Goal: Information Seeking & Learning: Learn about a topic

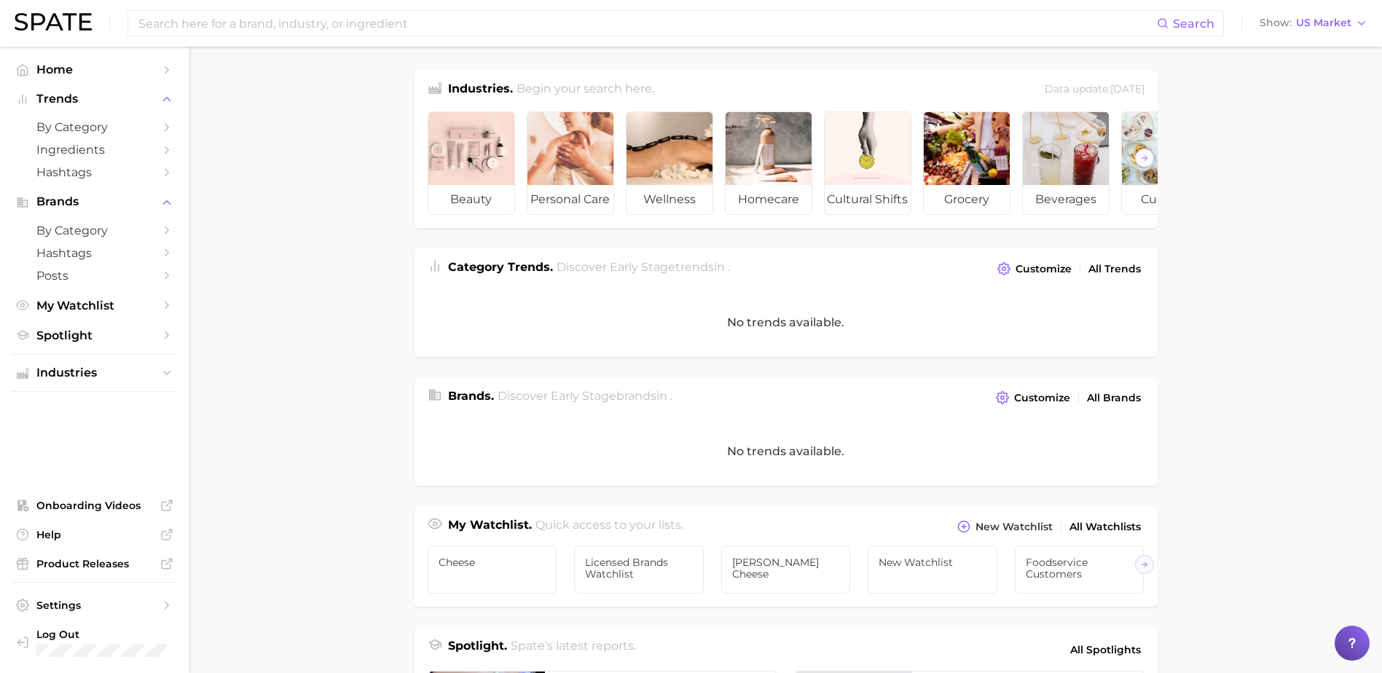
drag, startPoint x: 149, startPoint y: 22, endPoint x: 153, endPoint y: 36, distance: 15.2
click at [152, 34] on input at bounding box center [647, 23] width 1020 height 25
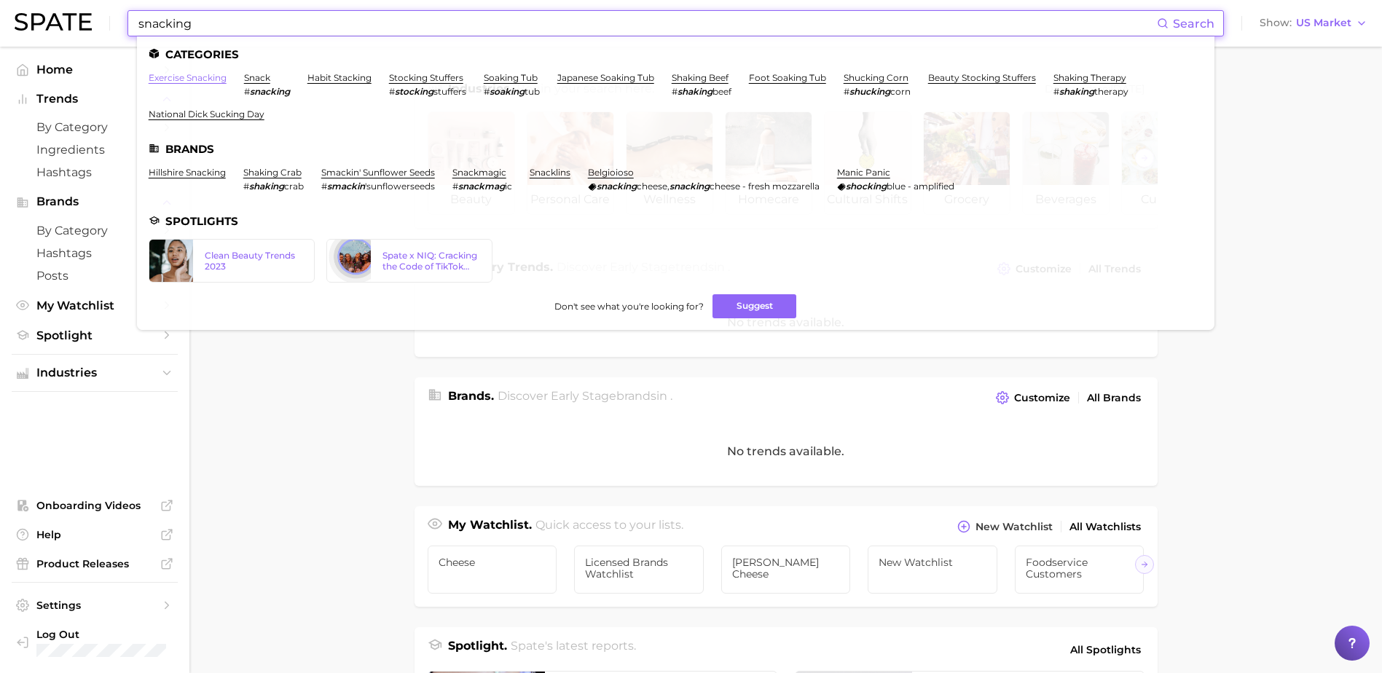
type input "snacking"
click at [211, 76] on link "exercise snacking" at bounding box center [188, 77] width 78 height 11
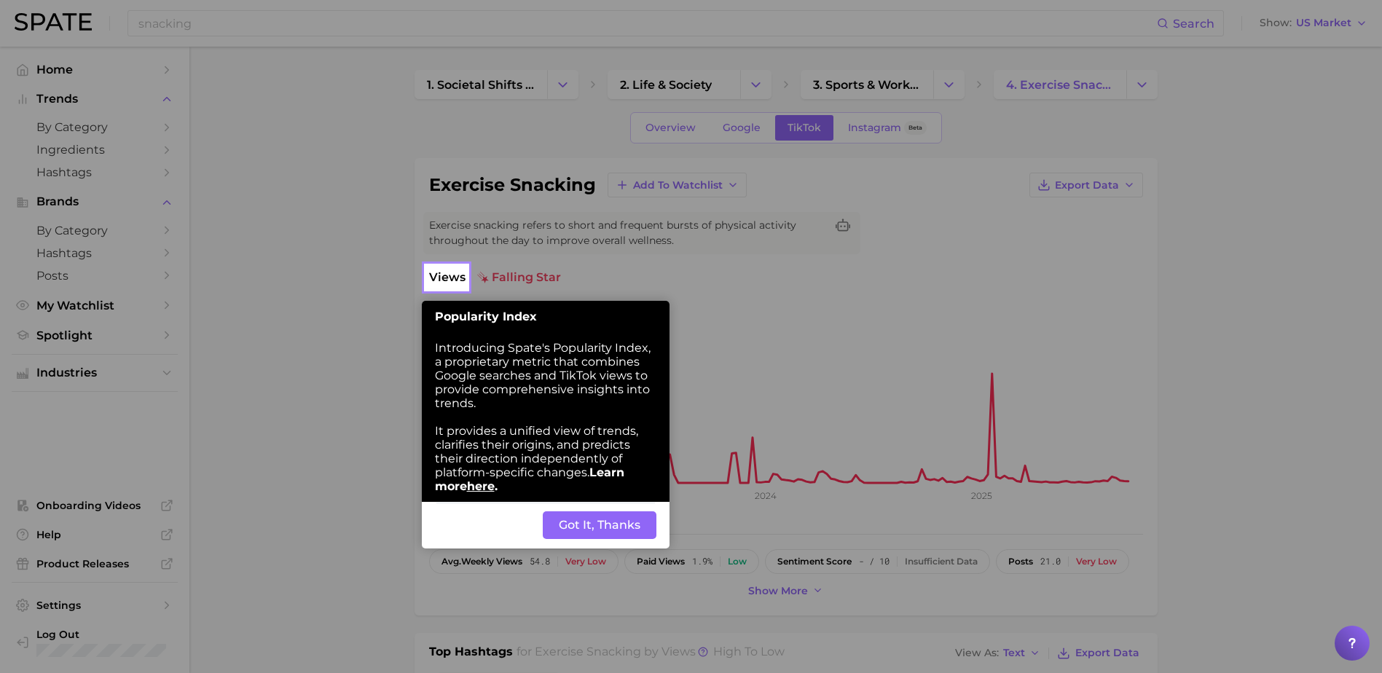
click at [589, 527] on button "Got It, Thanks" at bounding box center [600, 525] width 114 height 28
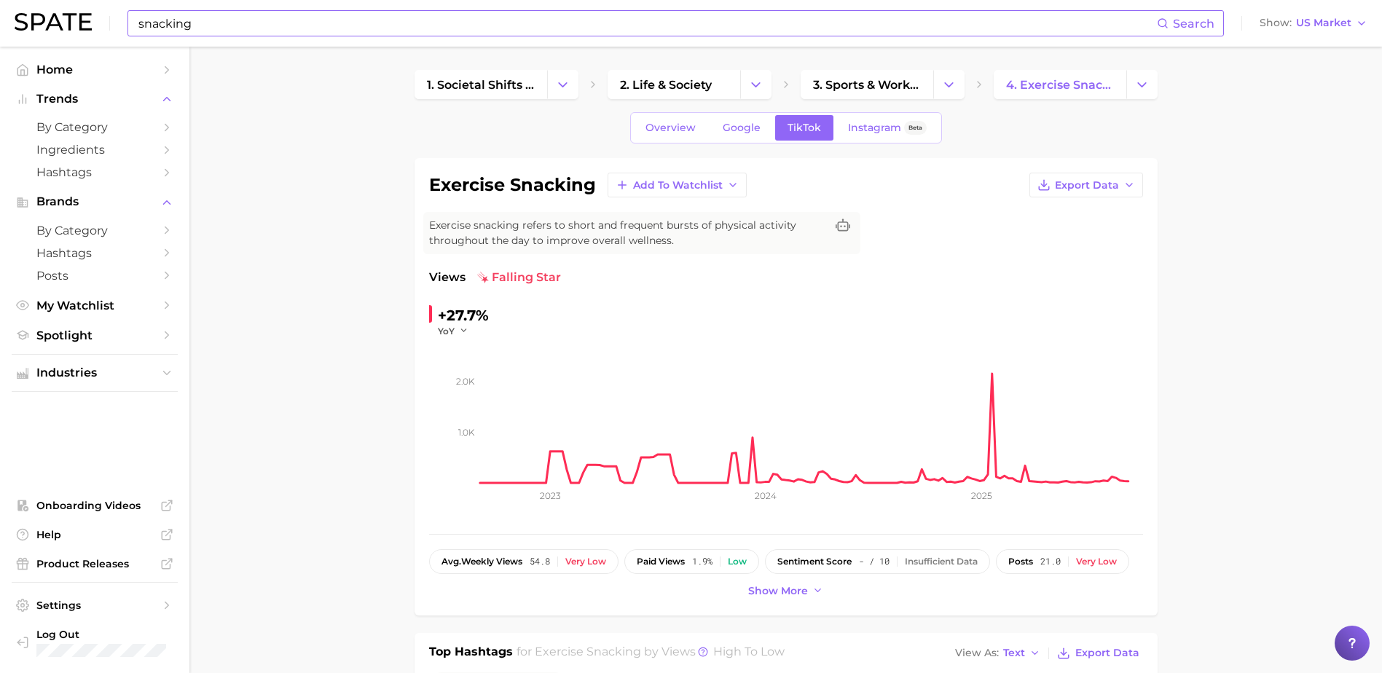
click at [184, 26] on input "snacking" at bounding box center [647, 23] width 1020 height 25
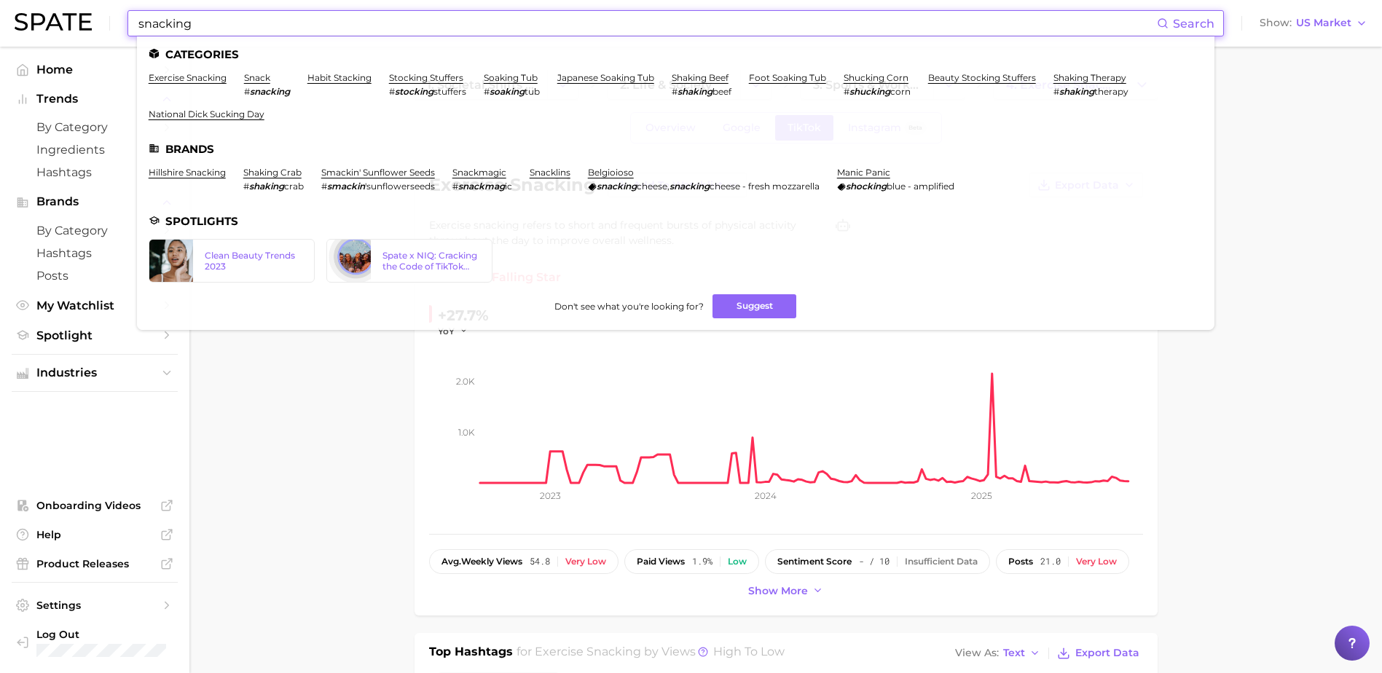
drag, startPoint x: 210, startPoint y: 28, endPoint x: 170, endPoint y: 28, distance: 39.3
click at [170, 28] on input "snacking" at bounding box center [647, 23] width 1020 height 25
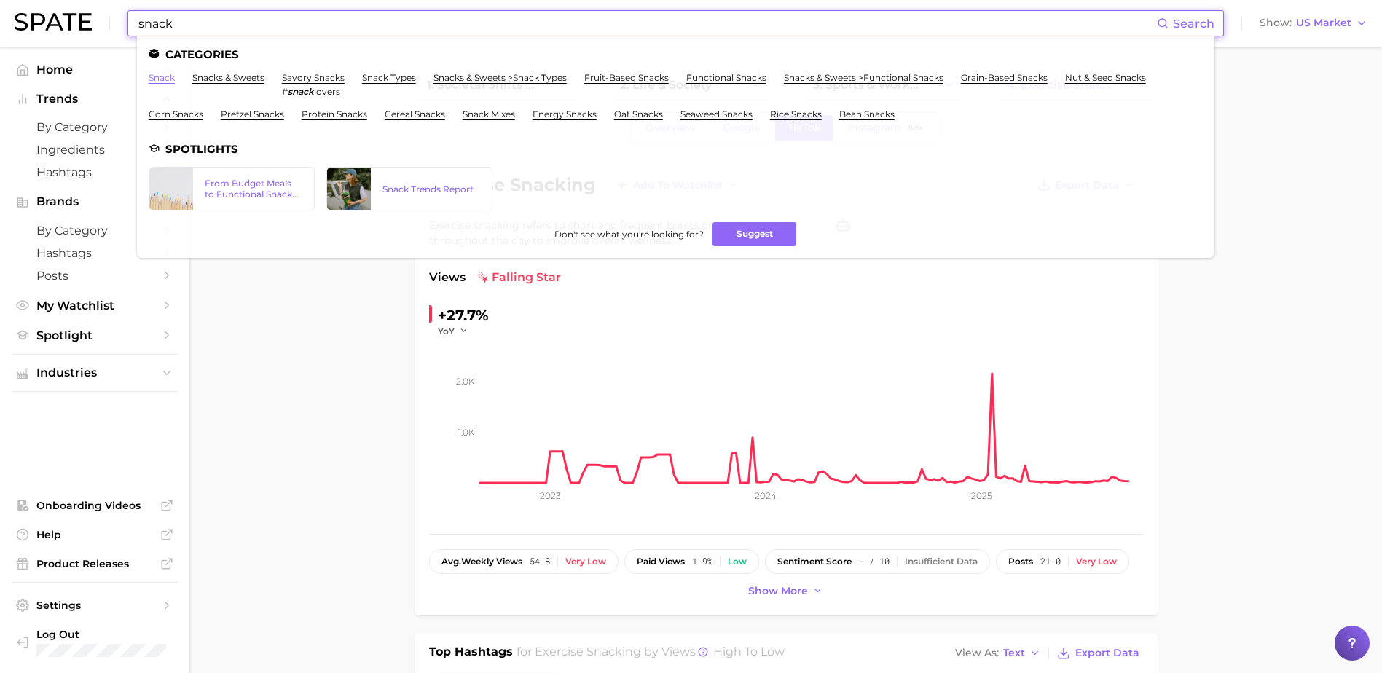
type input "snack"
click at [163, 77] on link "snack" at bounding box center [162, 77] width 26 height 11
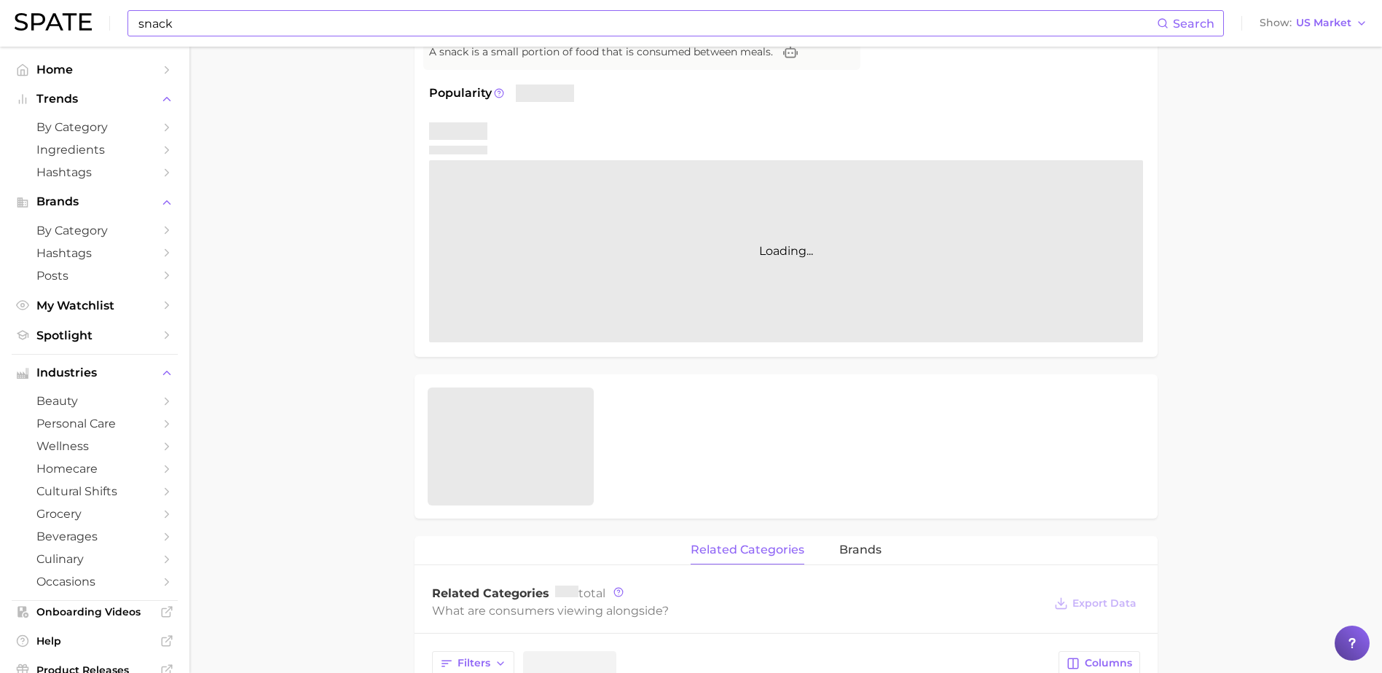
scroll to position [213, 0]
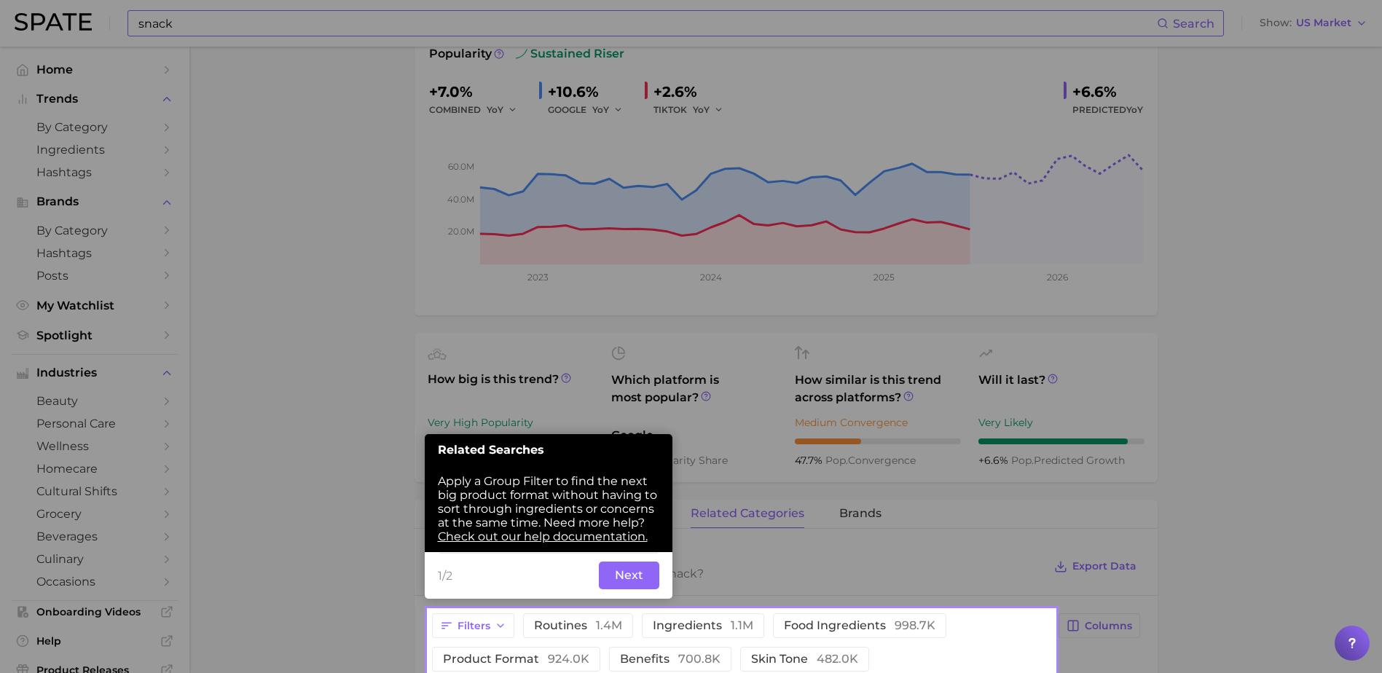
click at [645, 581] on button "Next" at bounding box center [629, 576] width 60 height 28
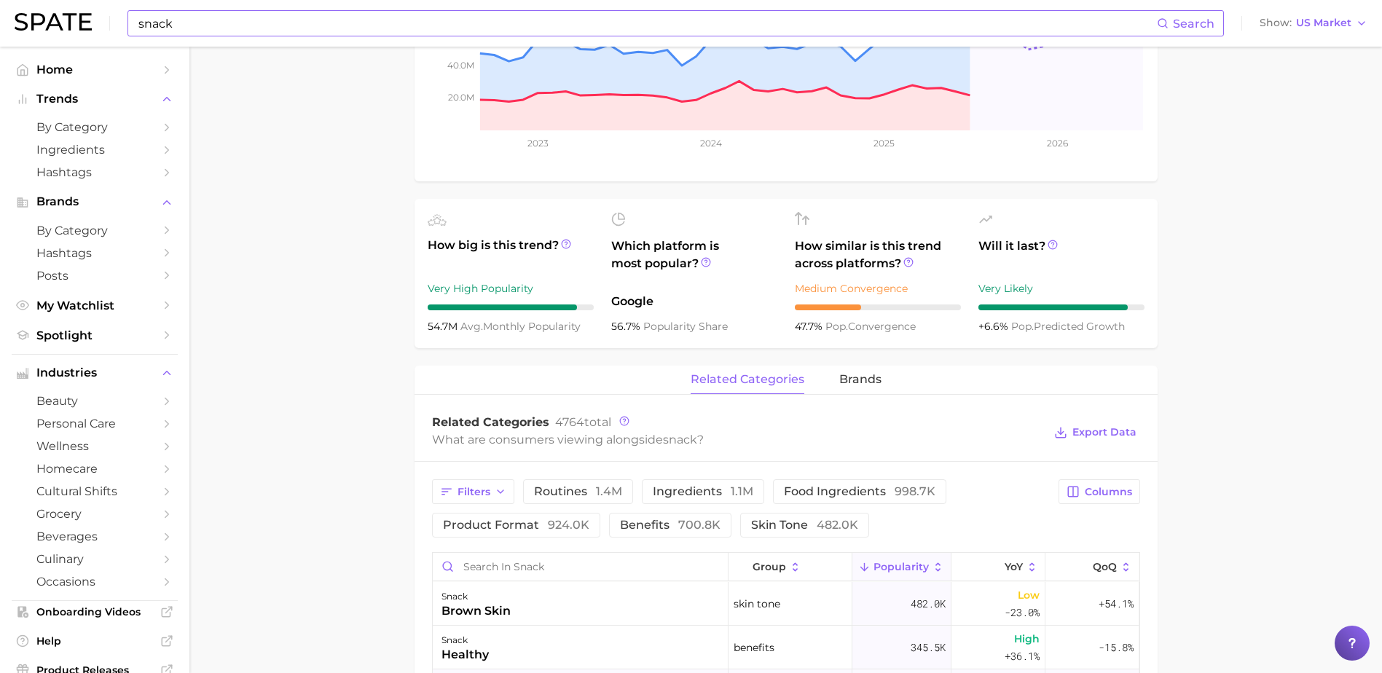
scroll to position [583, 0]
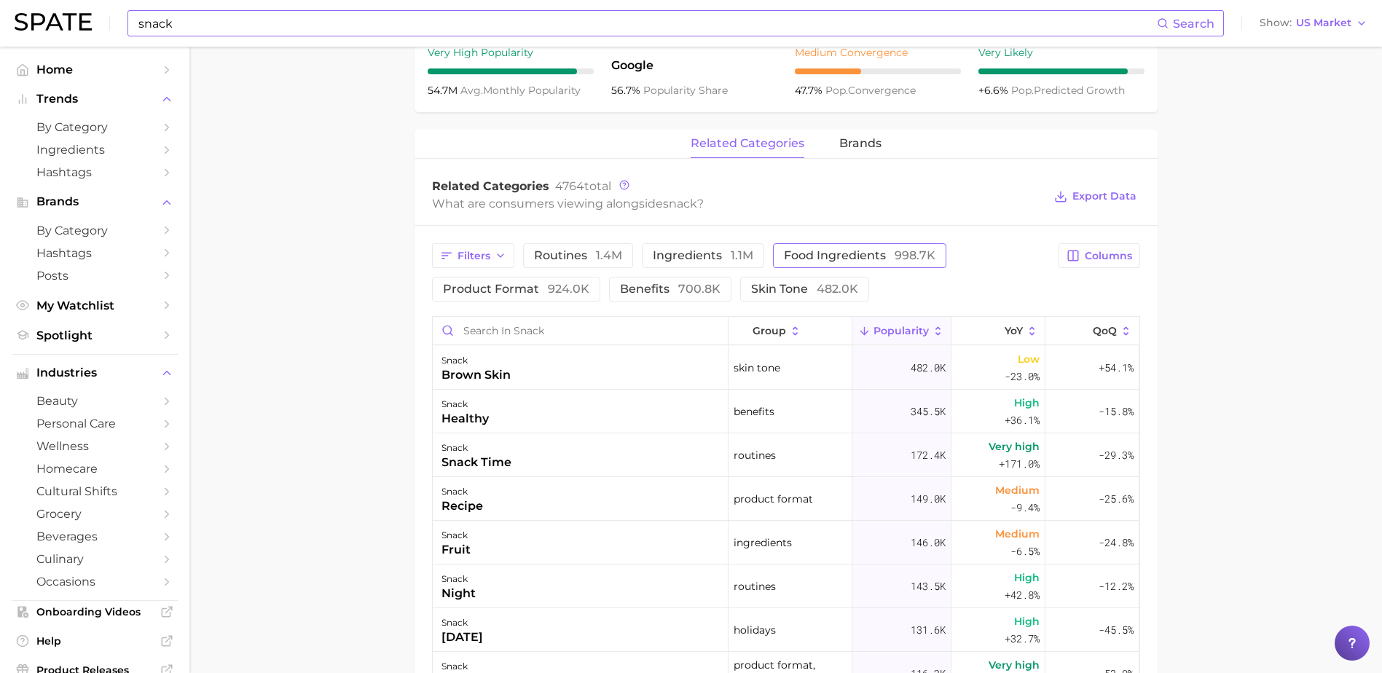
click at [797, 259] on span "food ingredients 998.7k" at bounding box center [859, 256] width 151 height 12
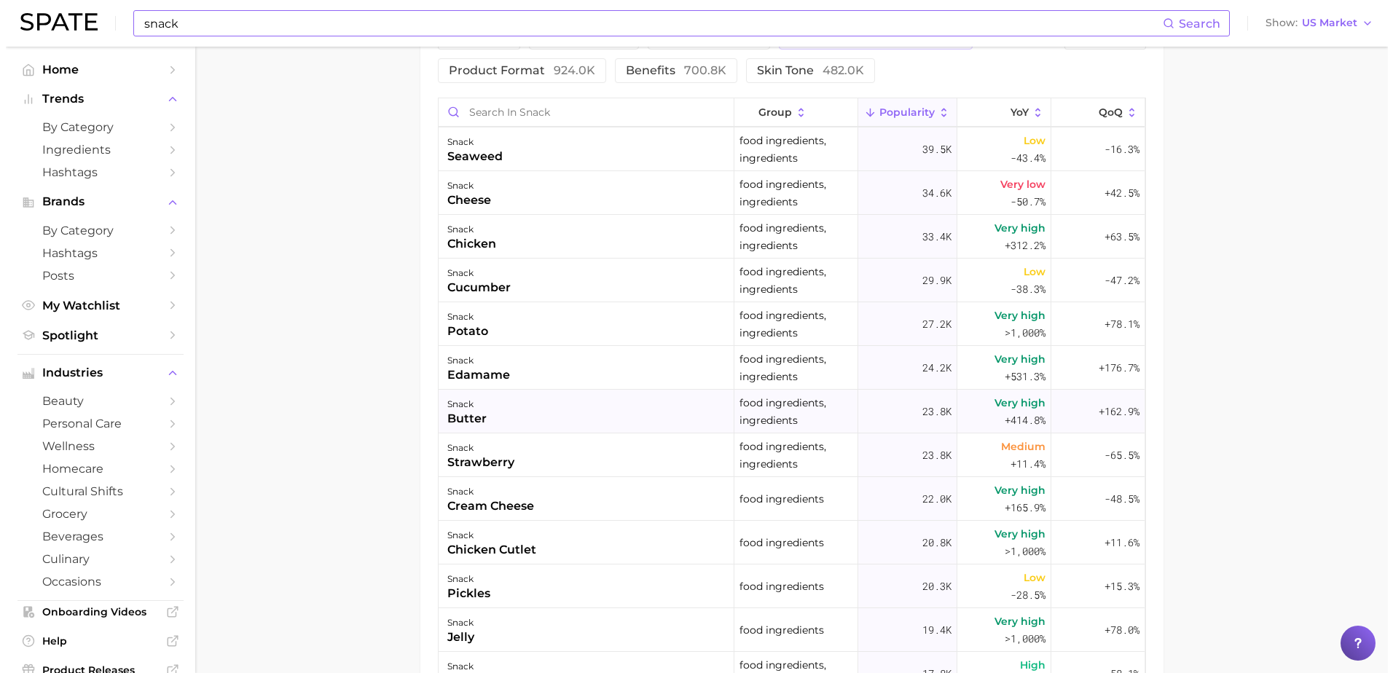
scroll to position [291, 0]
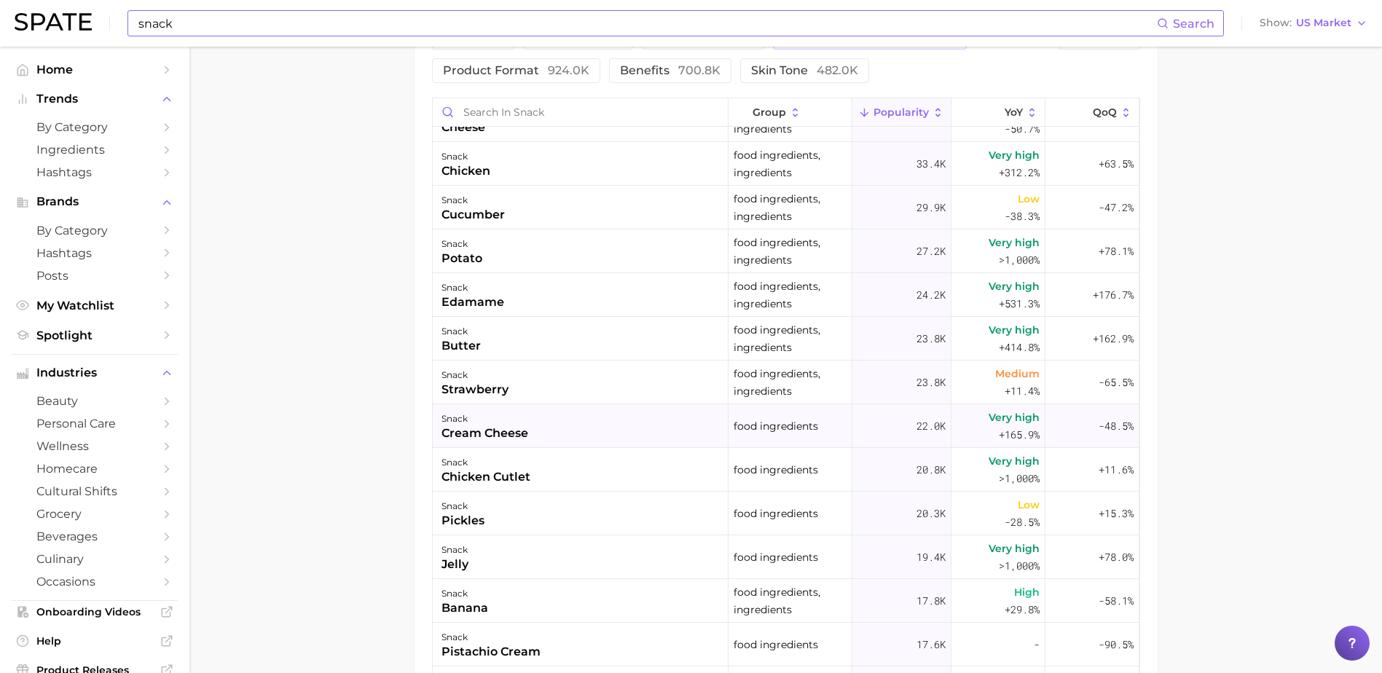
click at [597, 425] on div "snack cream cheese" at bounding box center [581, 426] width 296 height 44
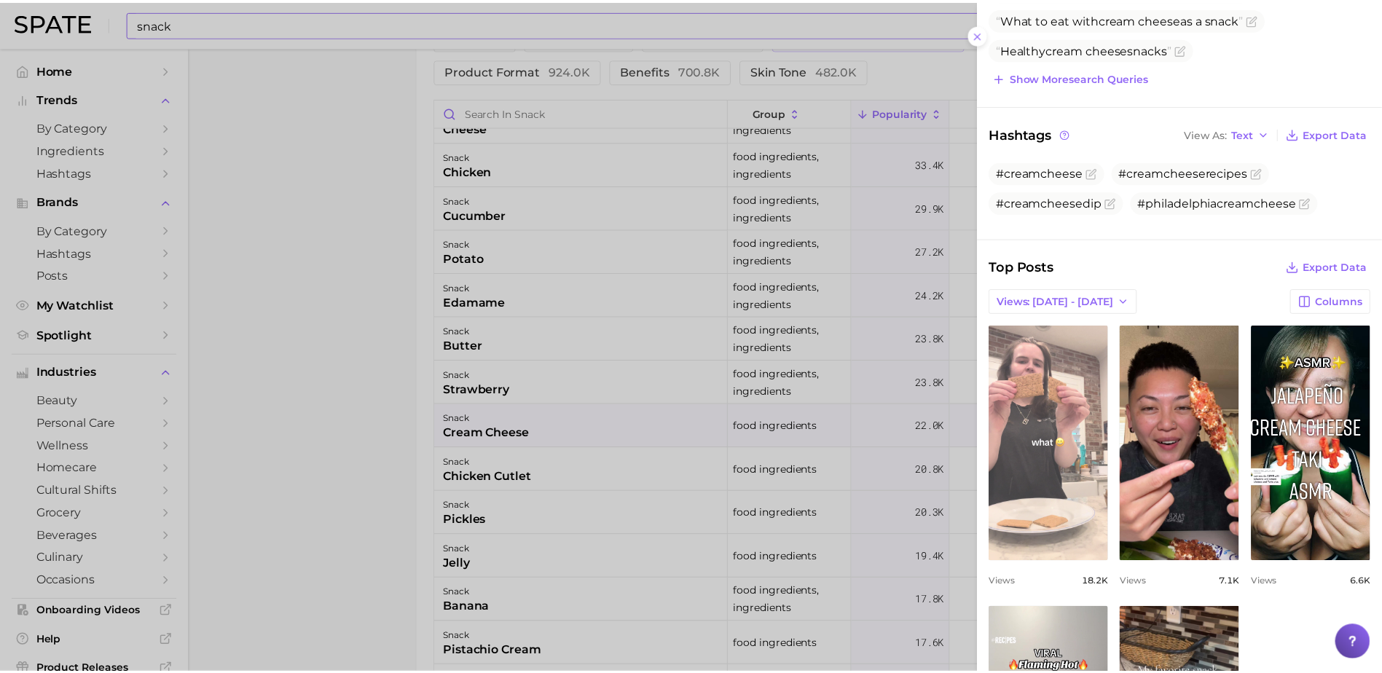
scroll to position [510, 0]
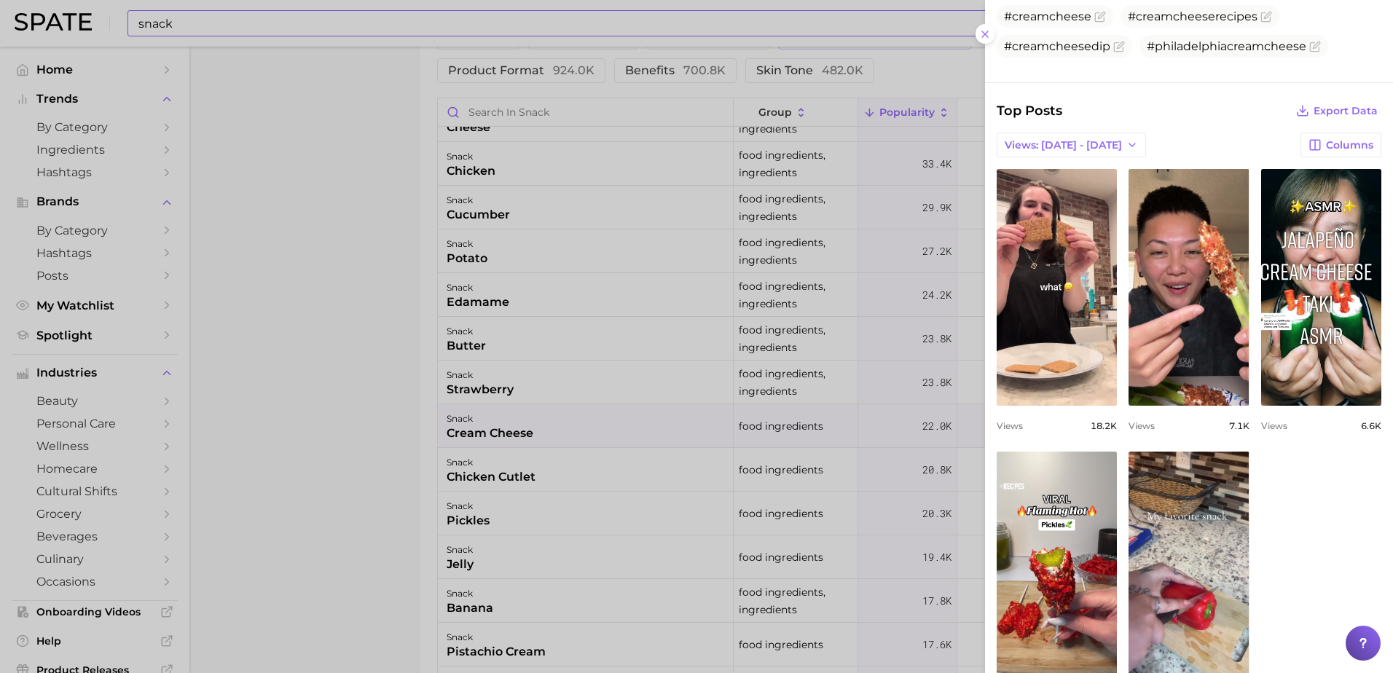
click at [552, 366] on div at bounding box center [696, 336] width 1393 height 673
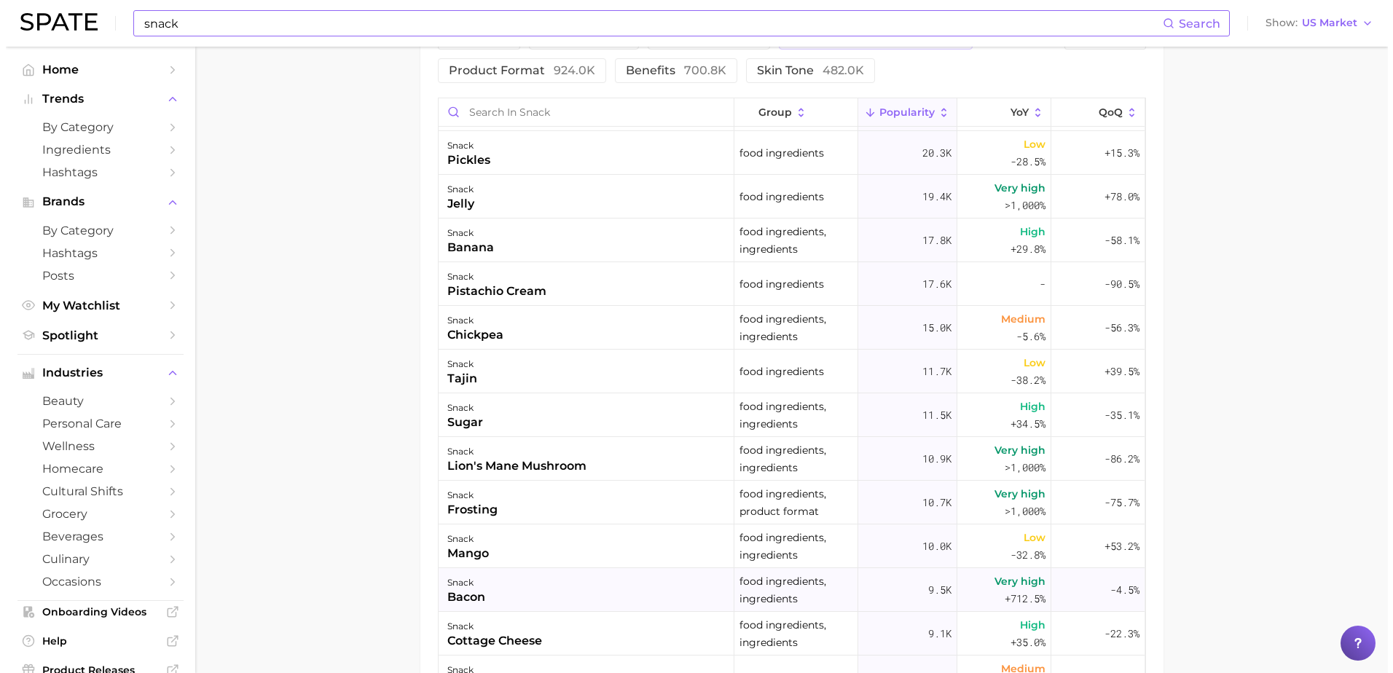
scroll to position [801, 0]
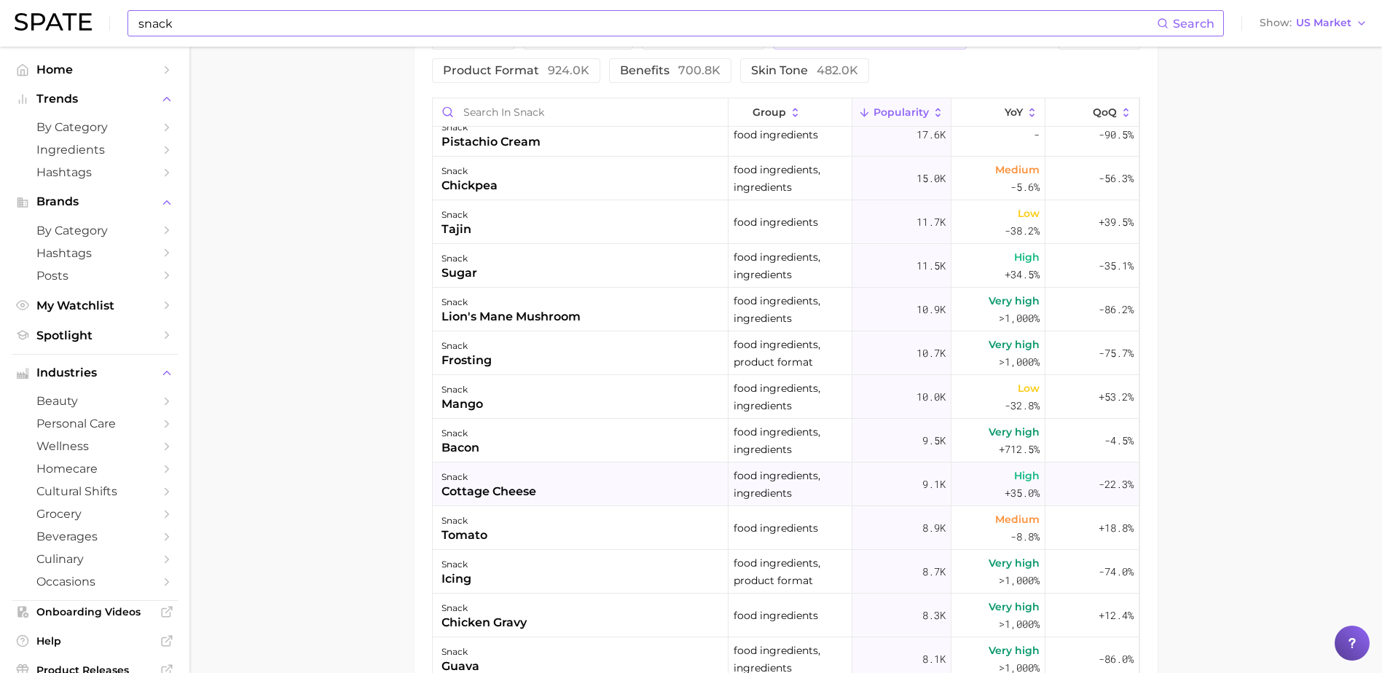
click at [544, 500] on div "snack cottage cheese" at bounding box center [581, 485] width 296 height 44
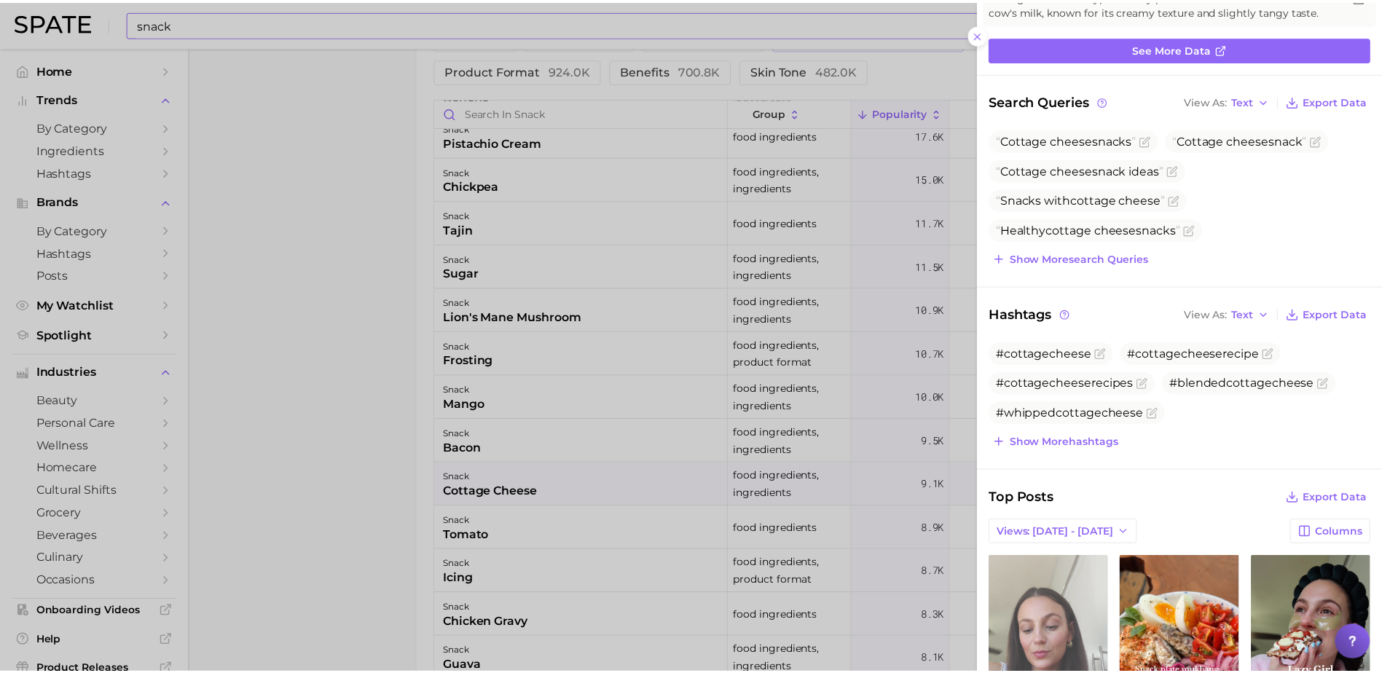
scroll to position [364, 0]
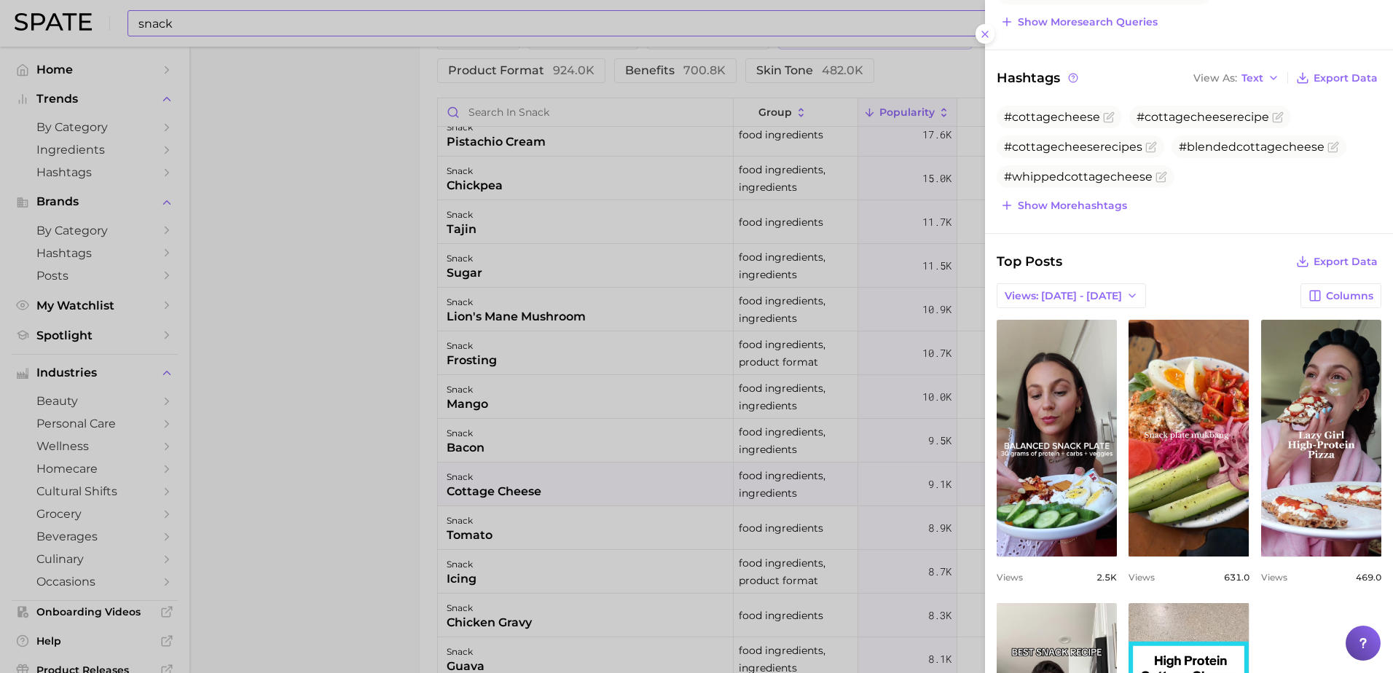
click at [524, 401] on div at bounding box center [696, 336] width 1393 height 673
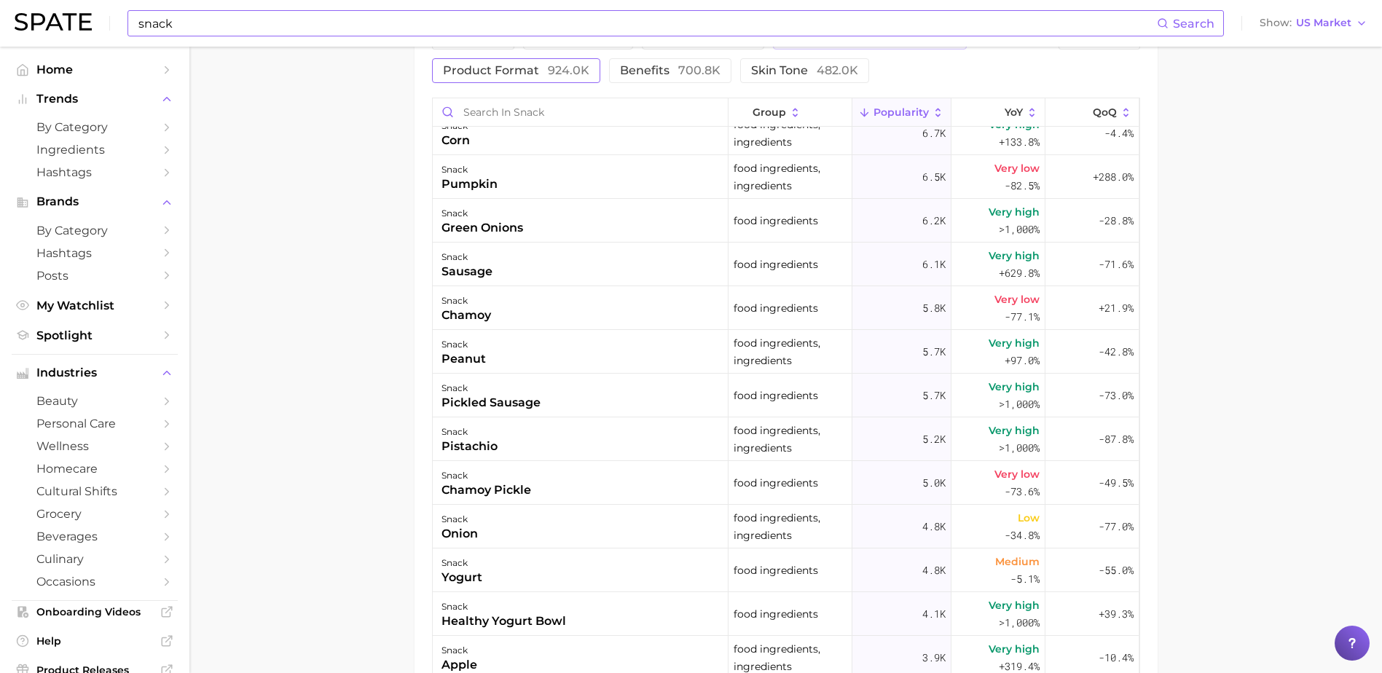
scroll to position [1530, 0]
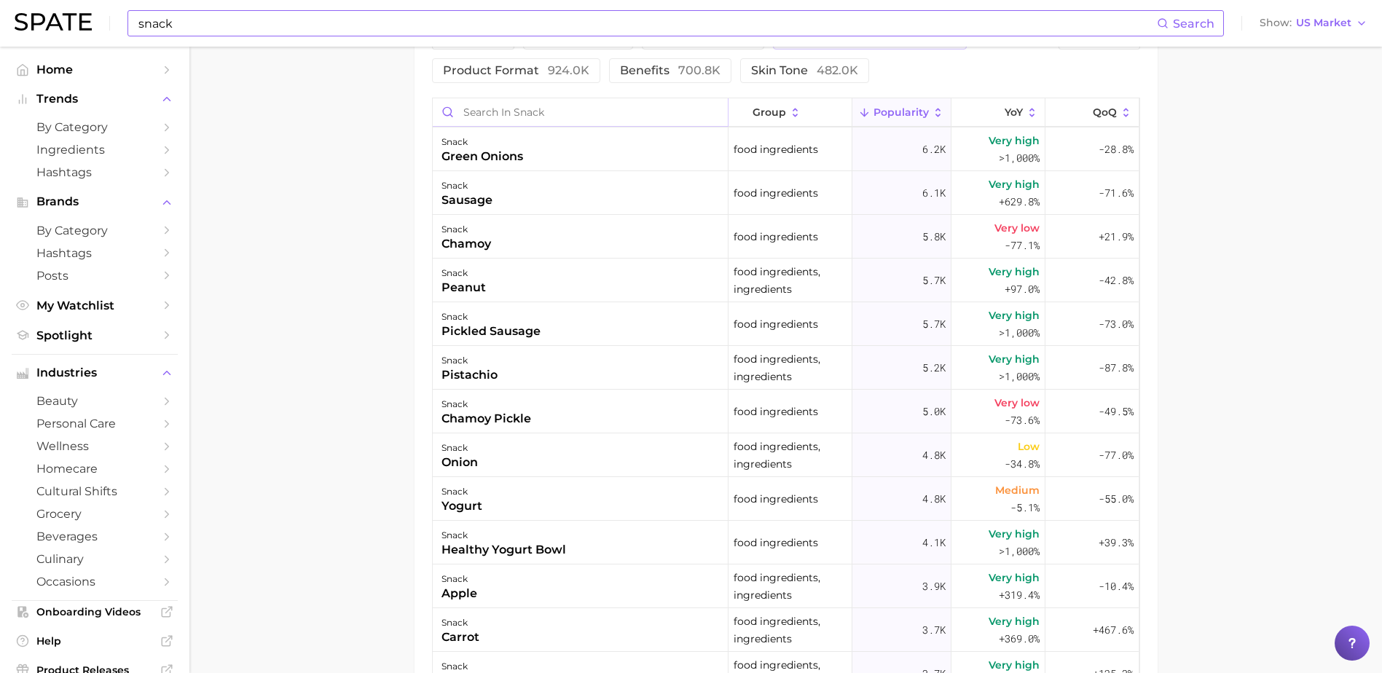
click at [570, 112] on input "Search in snack" at bounding box center [580, 112] width 295 height 28
type input "cheese"
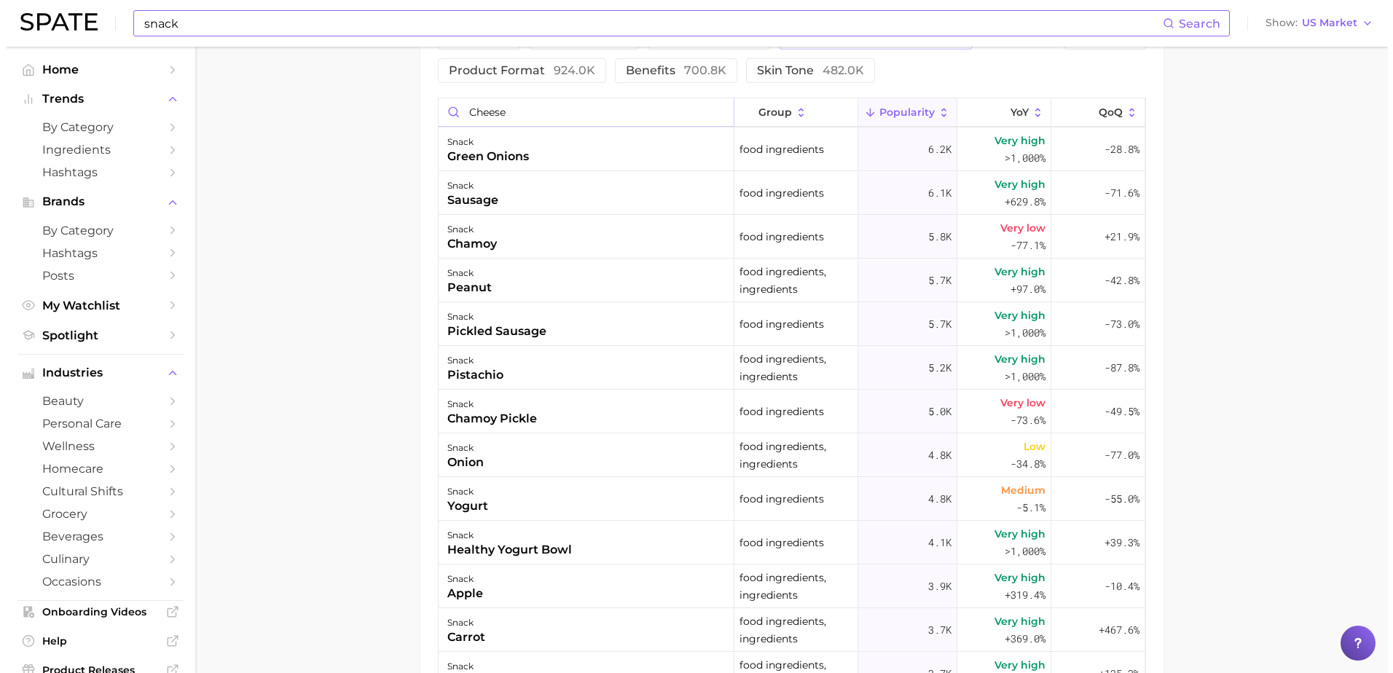
scroll to position [0, 0]
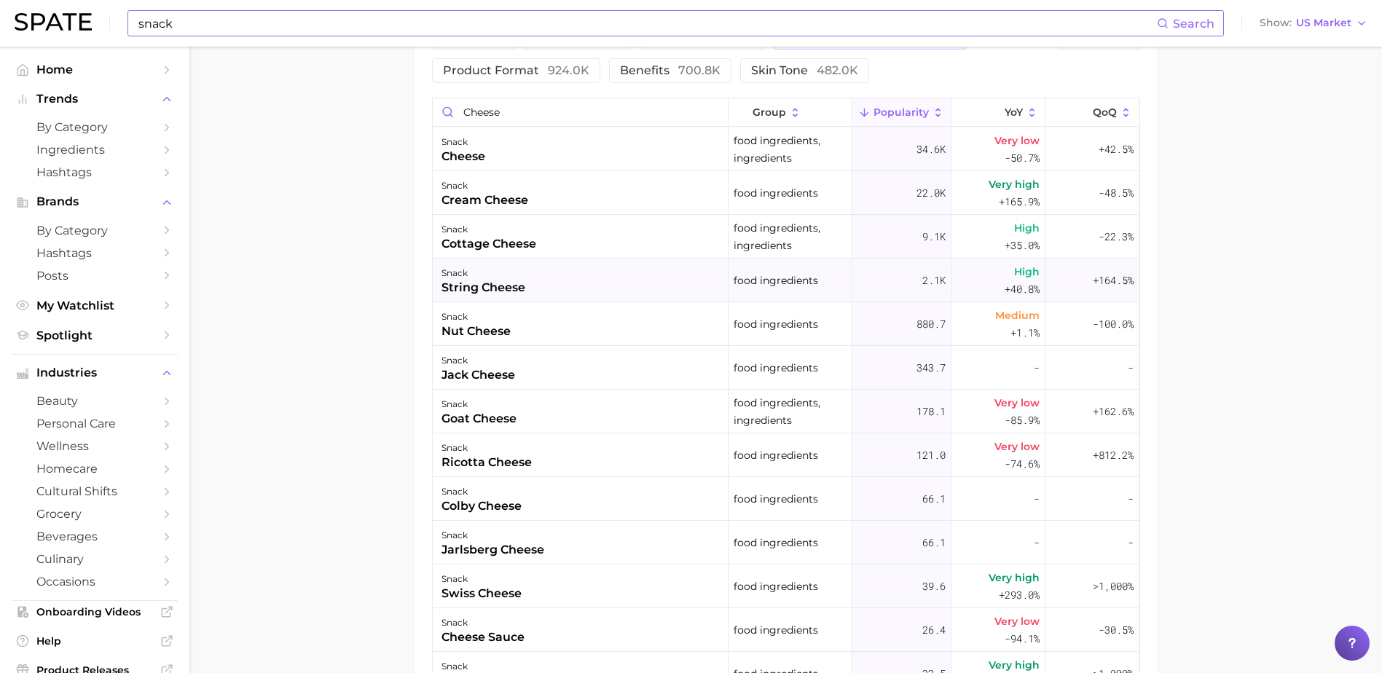
click at [512, 269] on div "snack" at bounding box center [483, 272] width 84 height 17
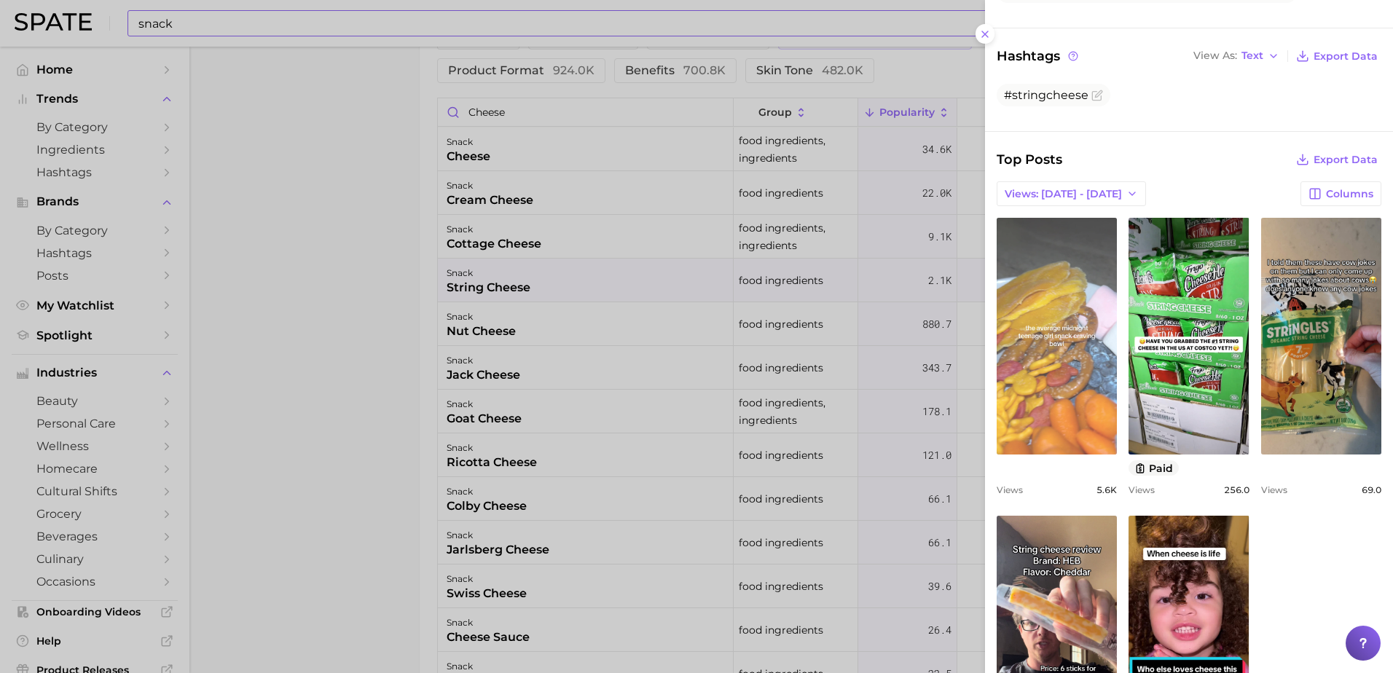
scroll to position [364, 0]
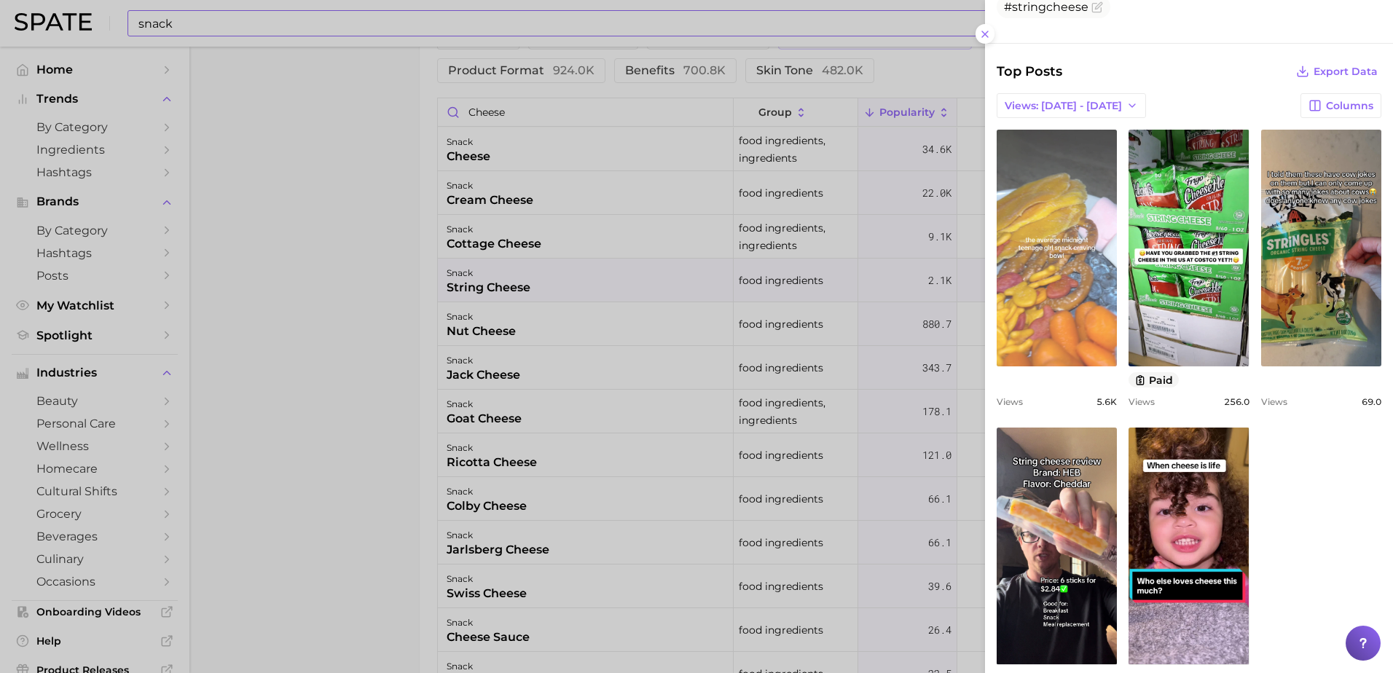
click at [1070, 280] on link "view post on TikTok" at bounding box center [1056, 248] width 120 height 237
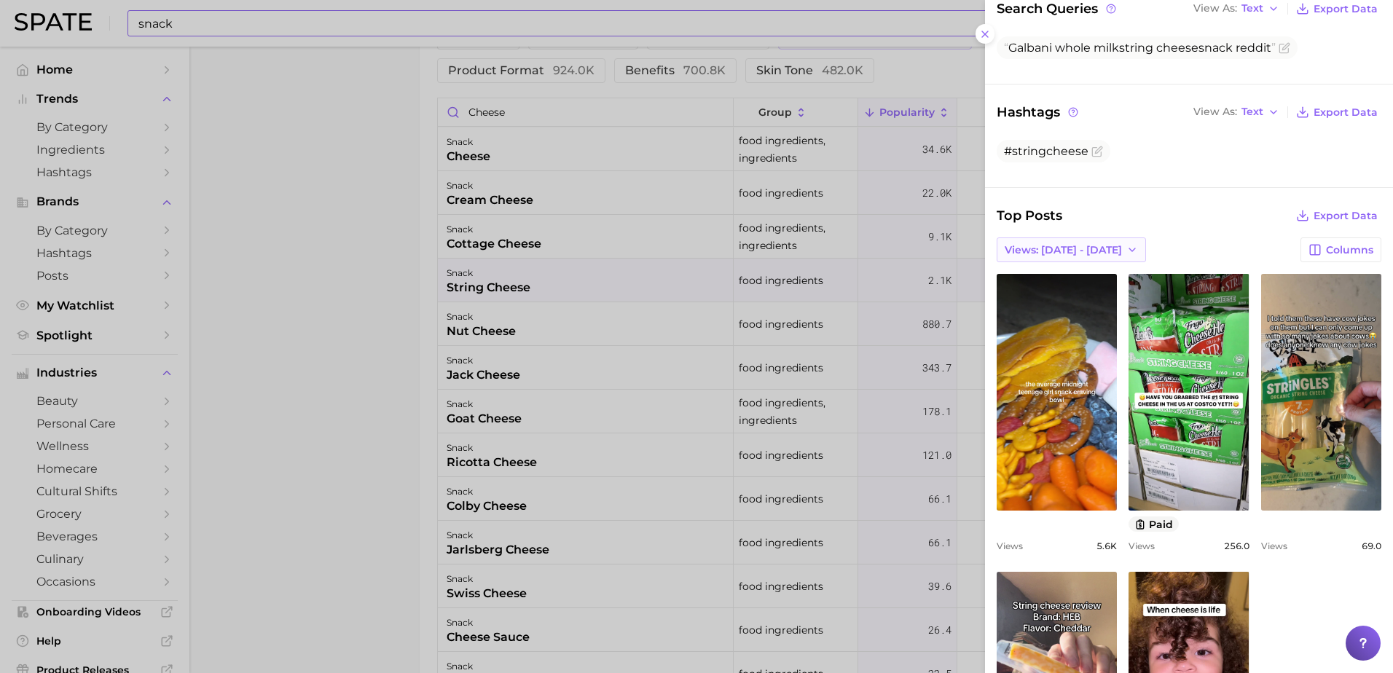
scroll to position [219, 0]
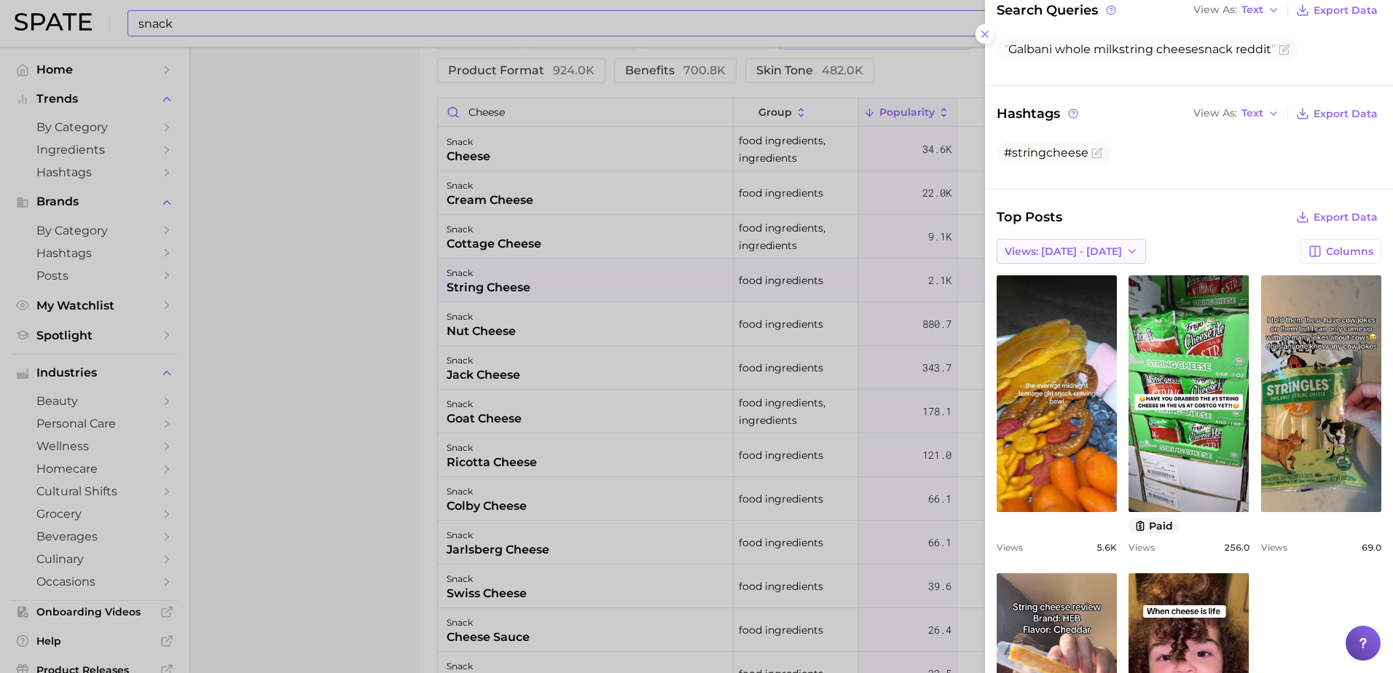
click at [1126, 251] on icon "button" at bounding box center [1132, 251] width 12 height 12
click at [1046, 310] on span "Total Views" at bounding box center [1034, 305] width 60 height 12
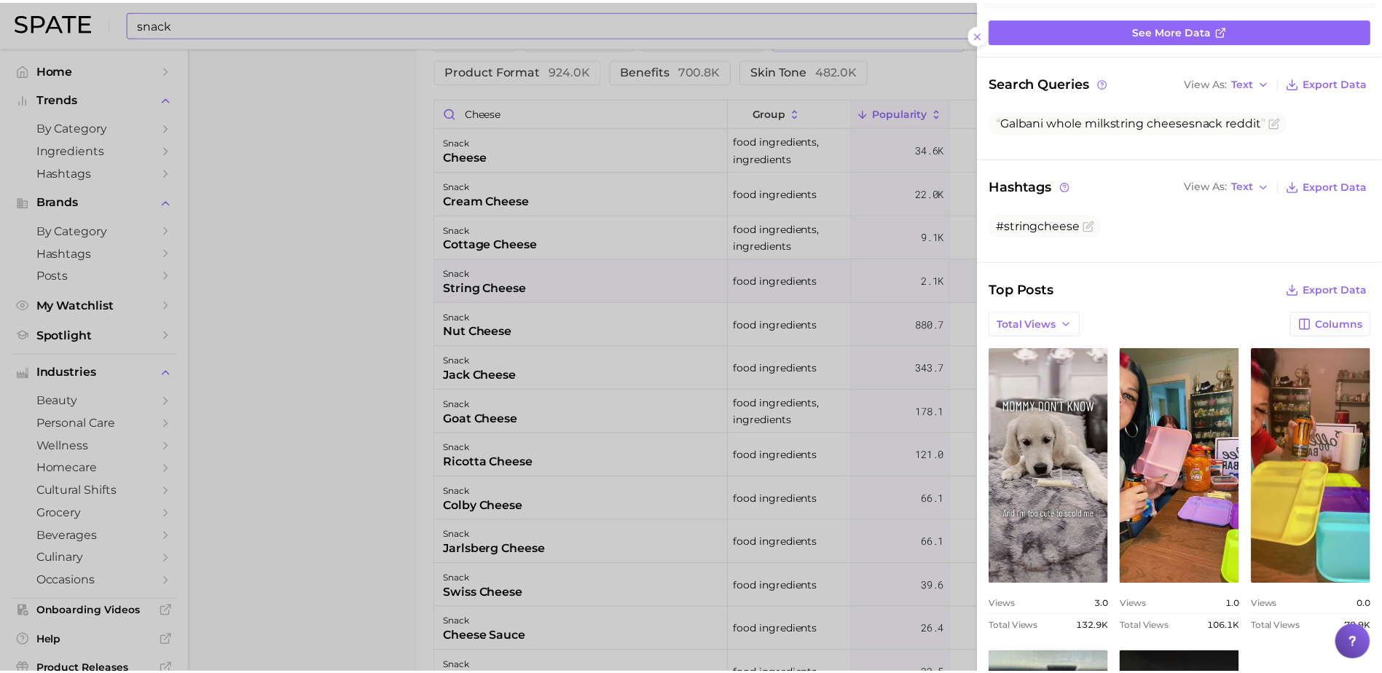
scroll to position [146, 0]
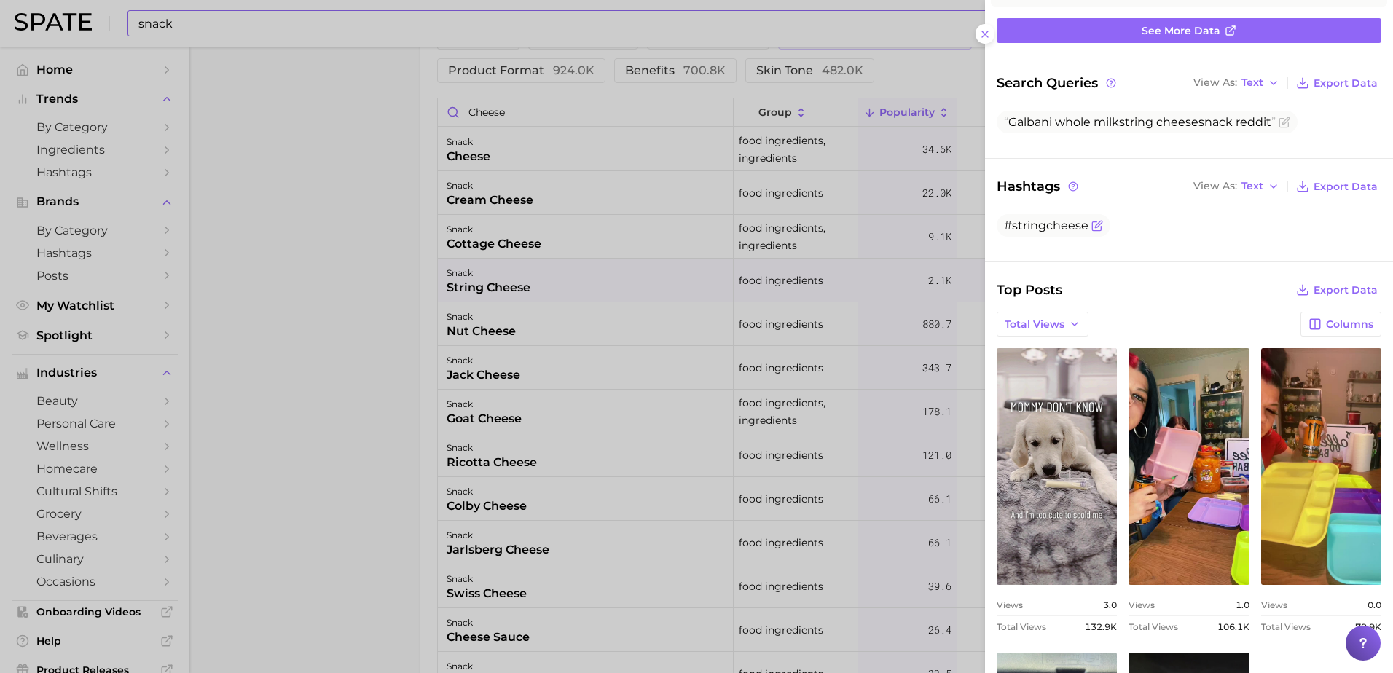
click at [1094, 224] on icon "Flag as miscategorized or irrelevant" at bounding box center [1097, 226] width 12 height 12
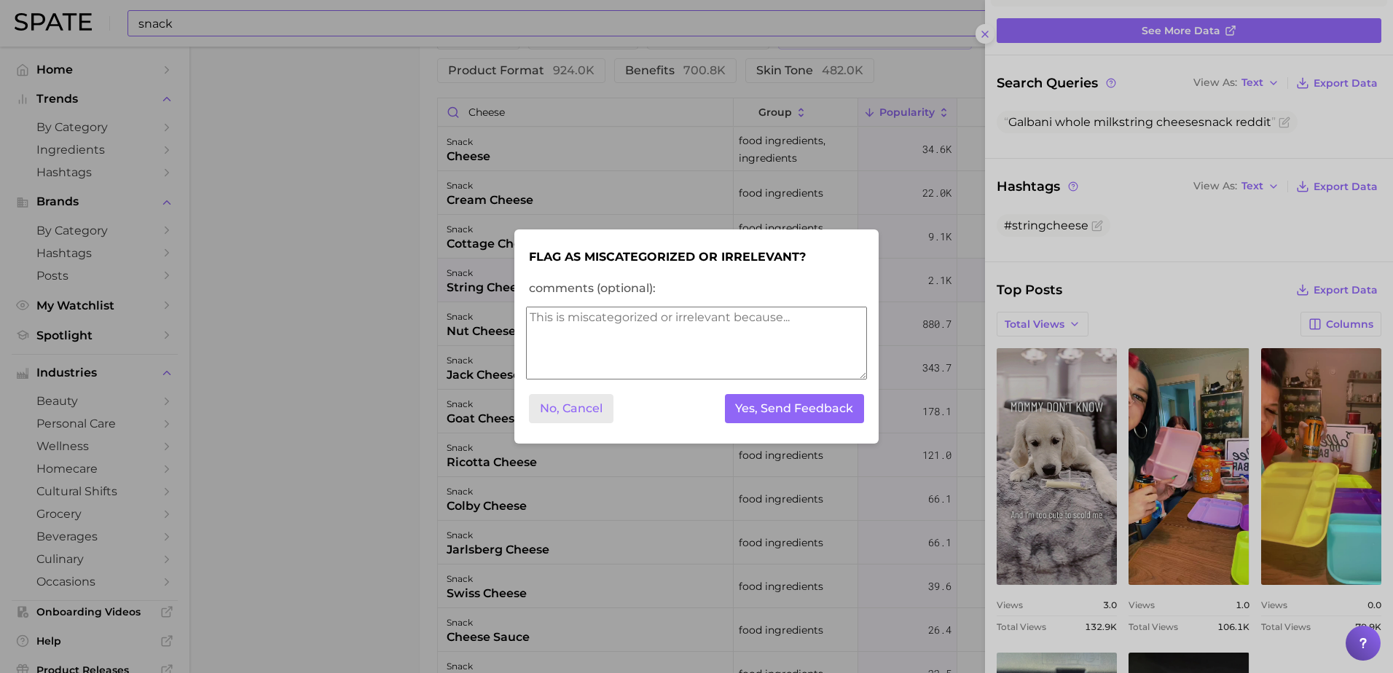
click at [597, 410] on button "No, Cancel" at bounding box center [571, 409] width 84 height 30
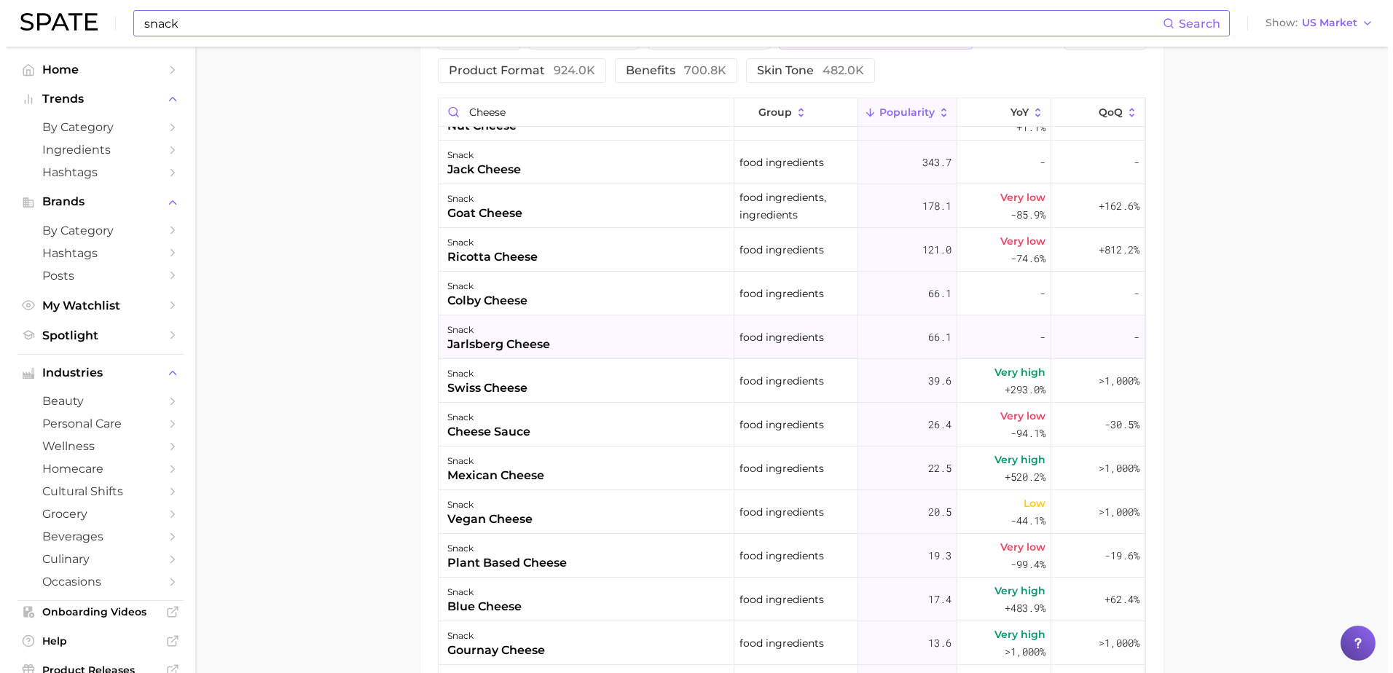
scroll to position [219, 0]
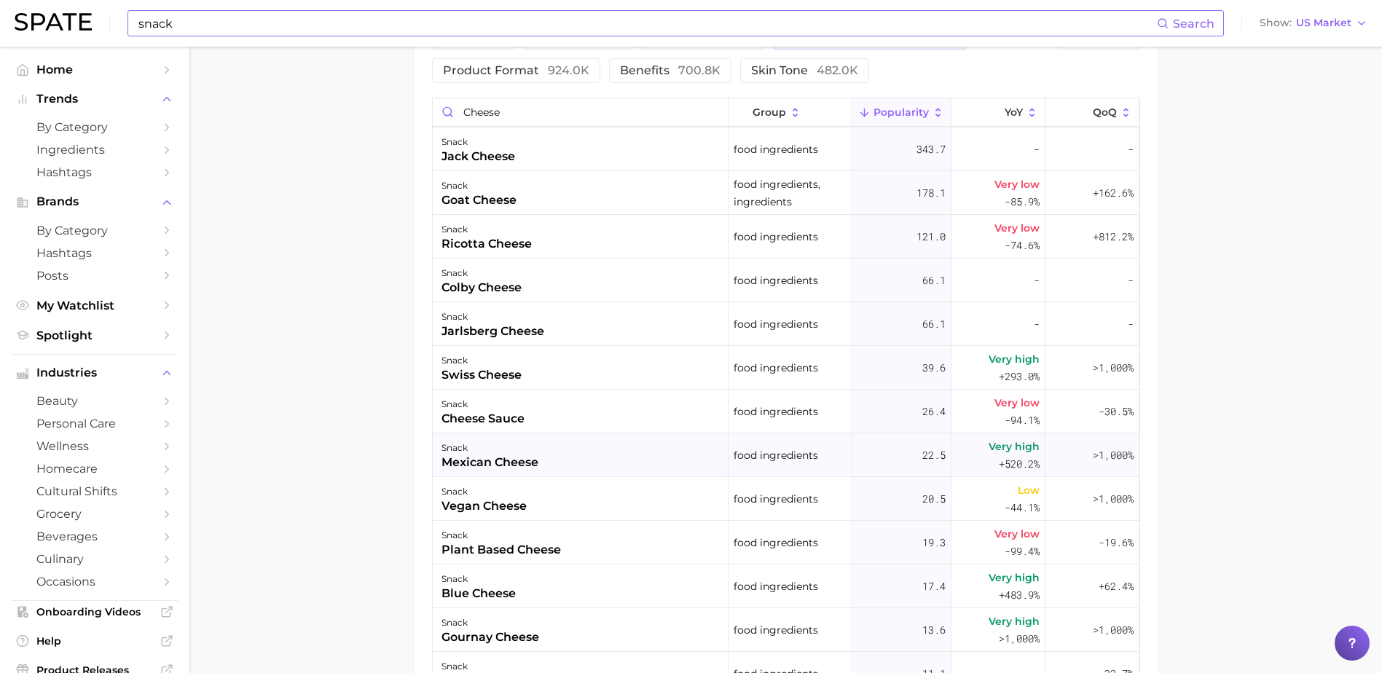
click at [570, 456] on div "snack mexican cheese" at bounding box center [581, 455] width 296 height 44
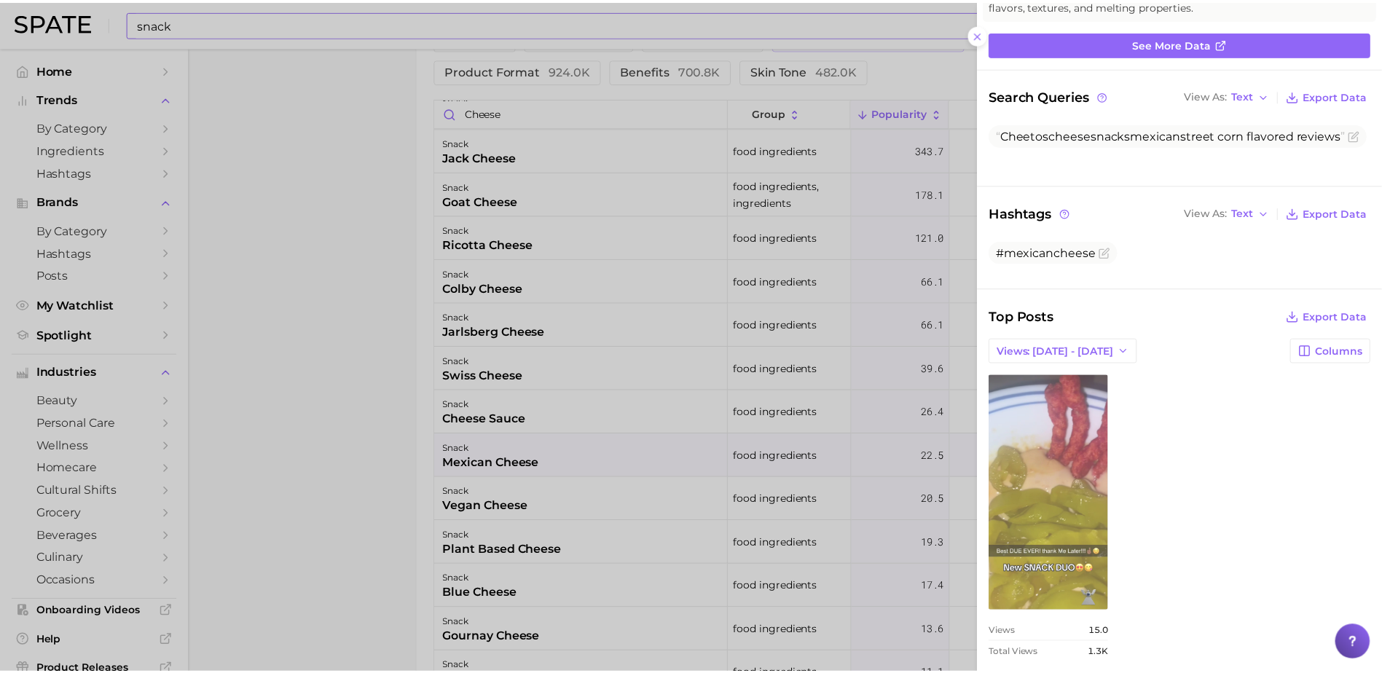
scroll to position [154, 0]
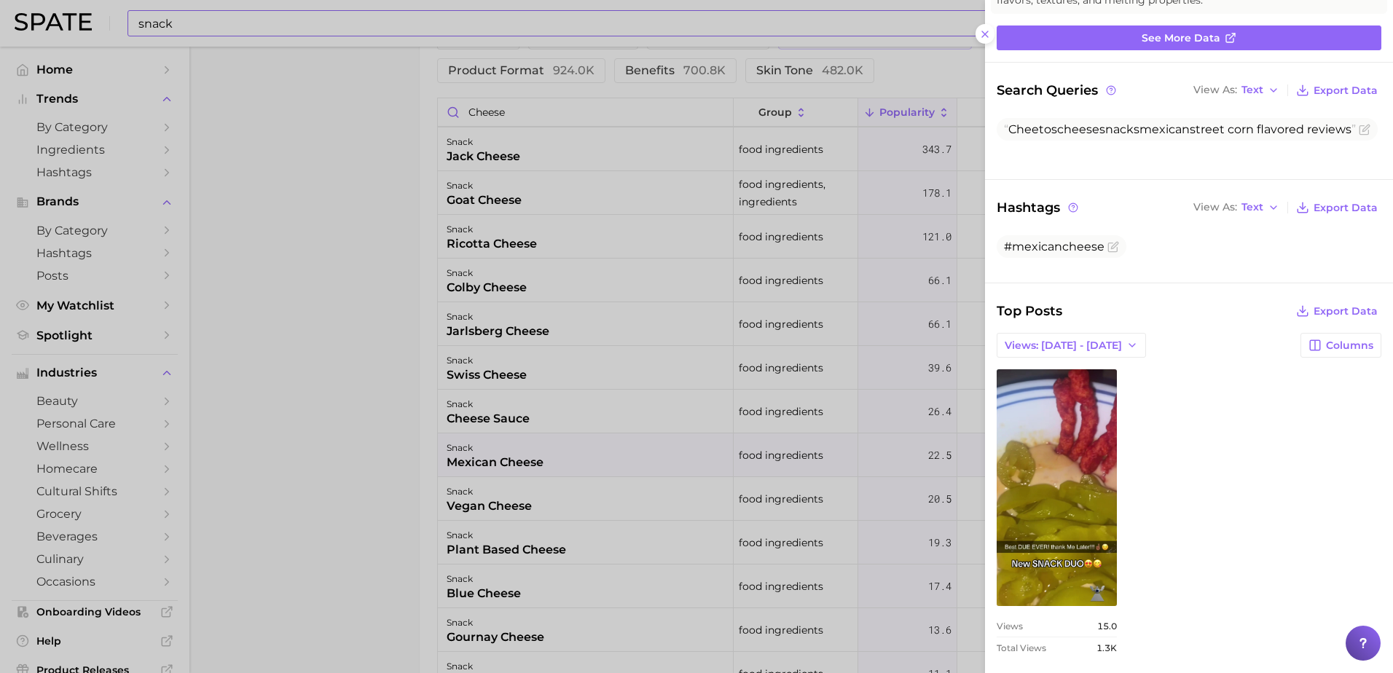
click at [445, 383] on div at bounding box center [696, 336] width 1393 height 673
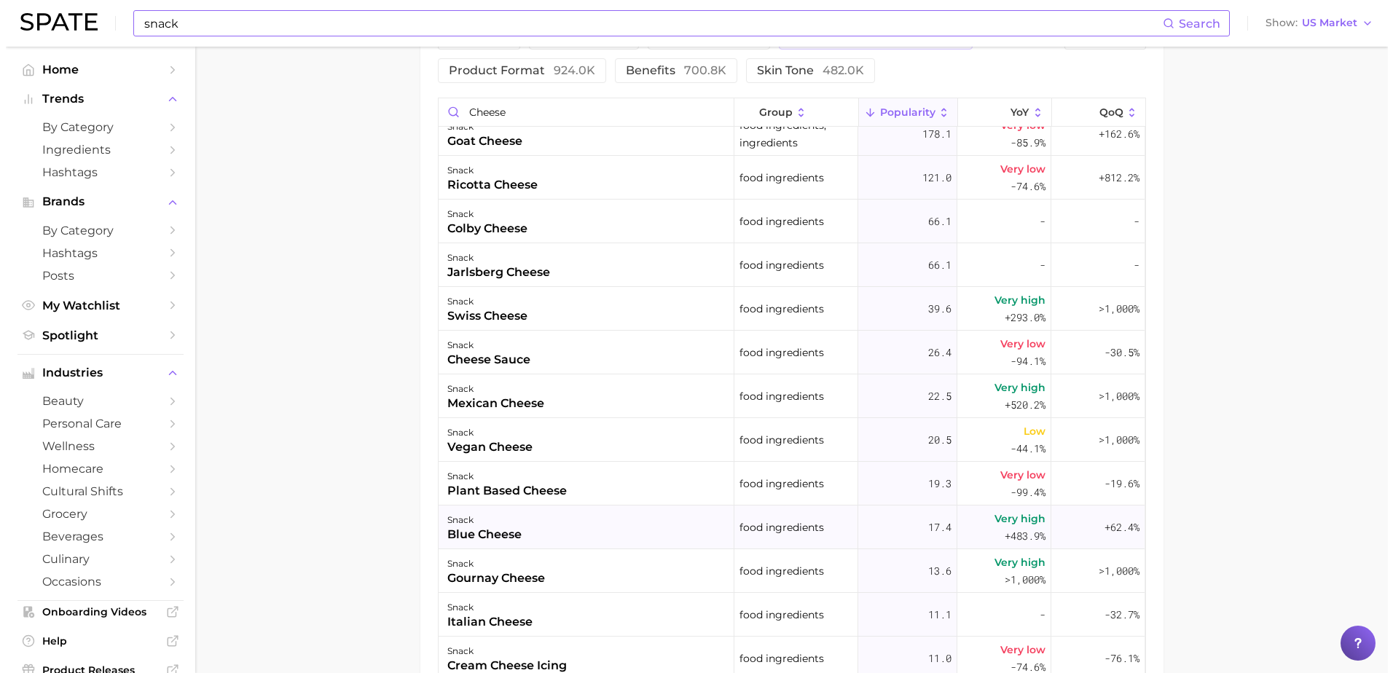
scroll to position [364, 0]
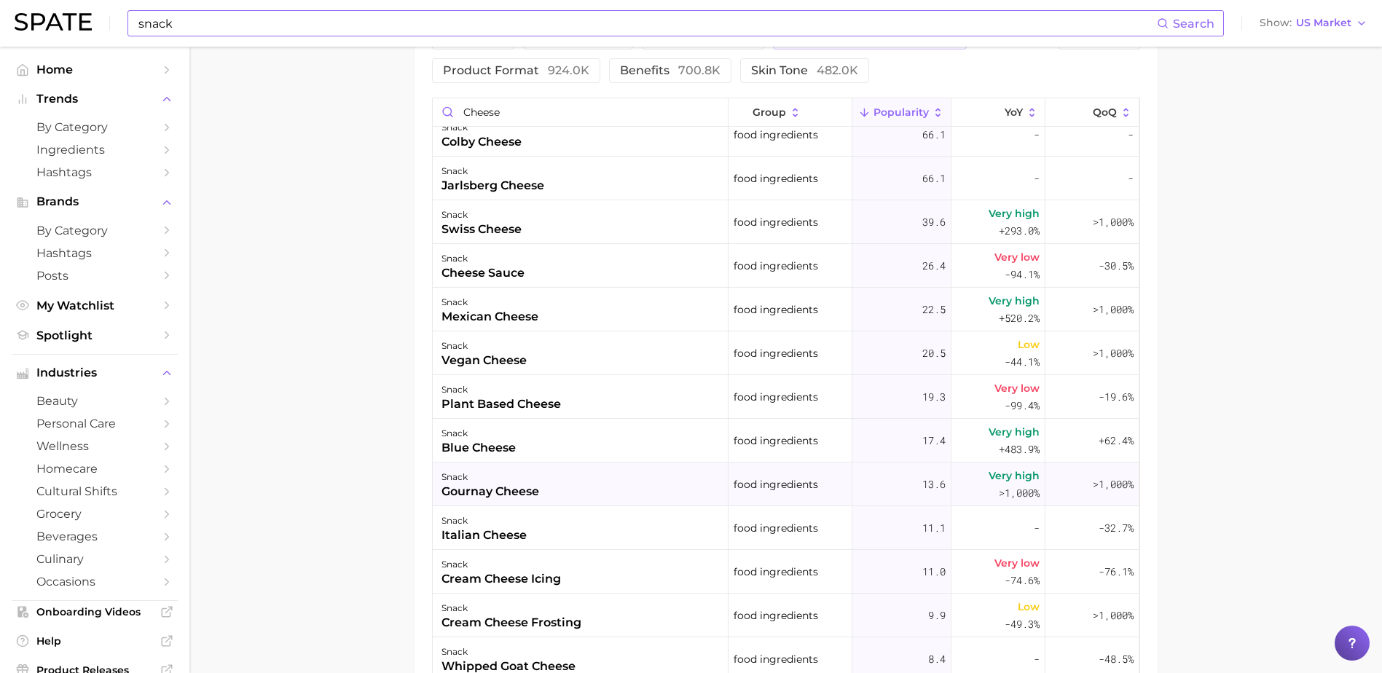
click at [519, 487] on div "gournay cheese" at bounding box center [490, 491] width 98 height 17
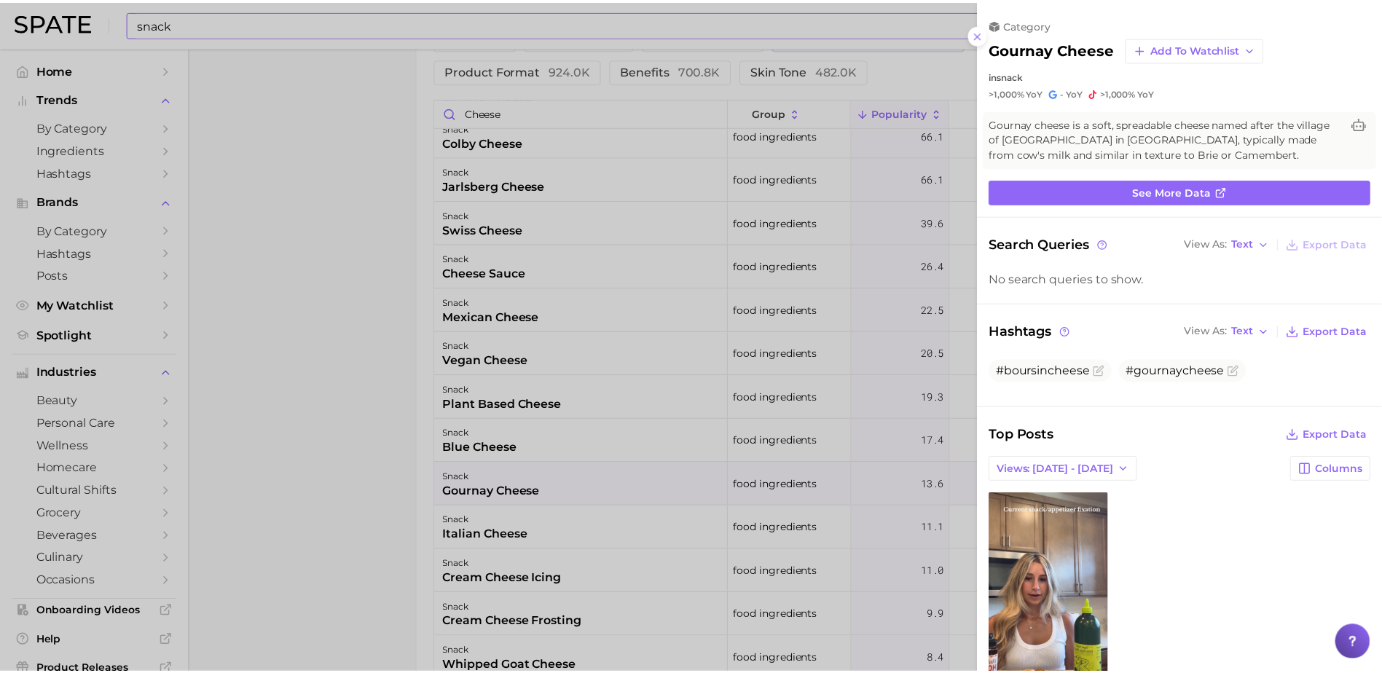
scroll to position [133, 0]
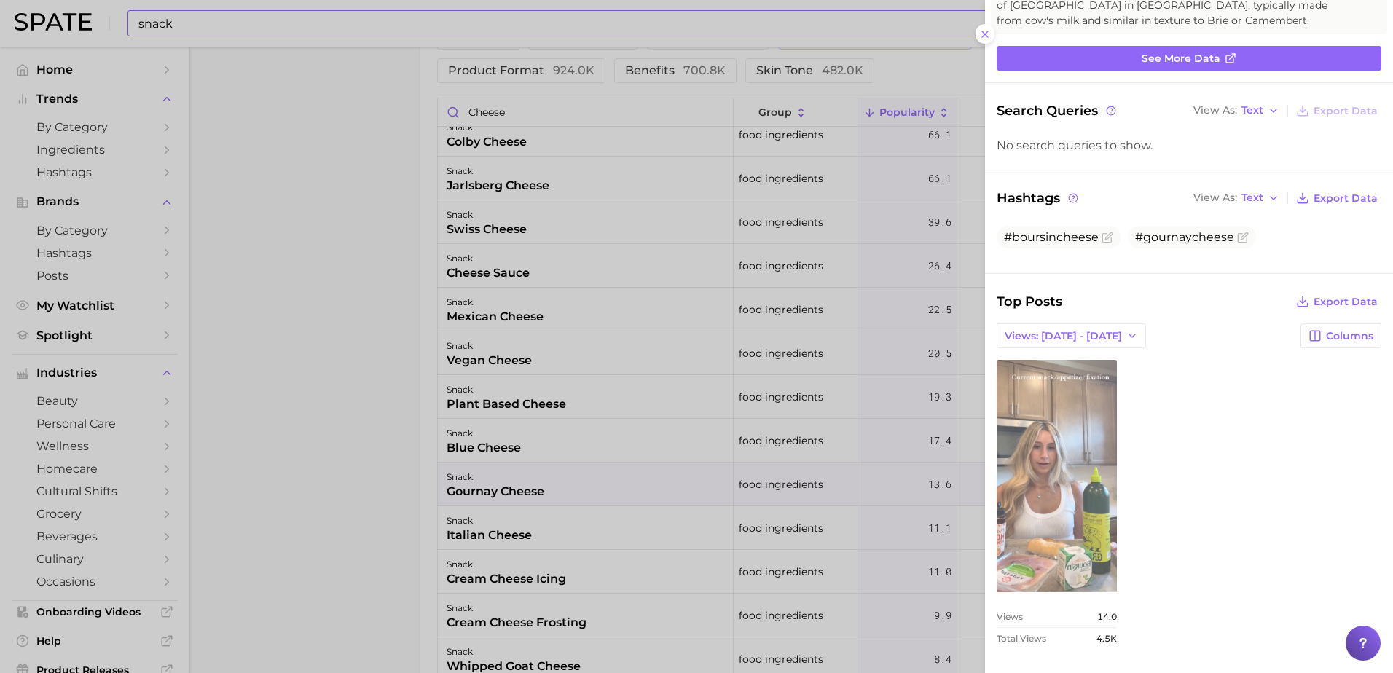
click at [1083, 471] on link "view post on TikTok" at bounding box center [1056, 478] width 120 height 237
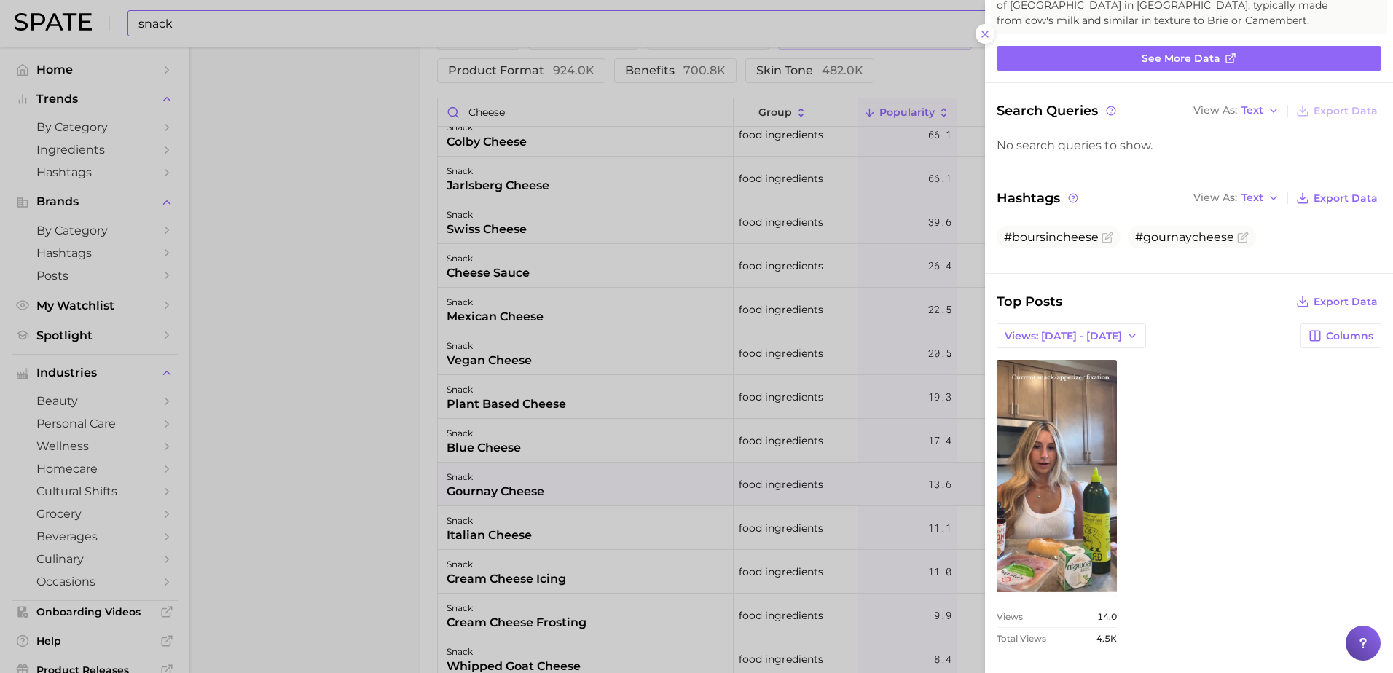
click at [425, 329] on div at bounding box center [696, 336] width 1393 height 673
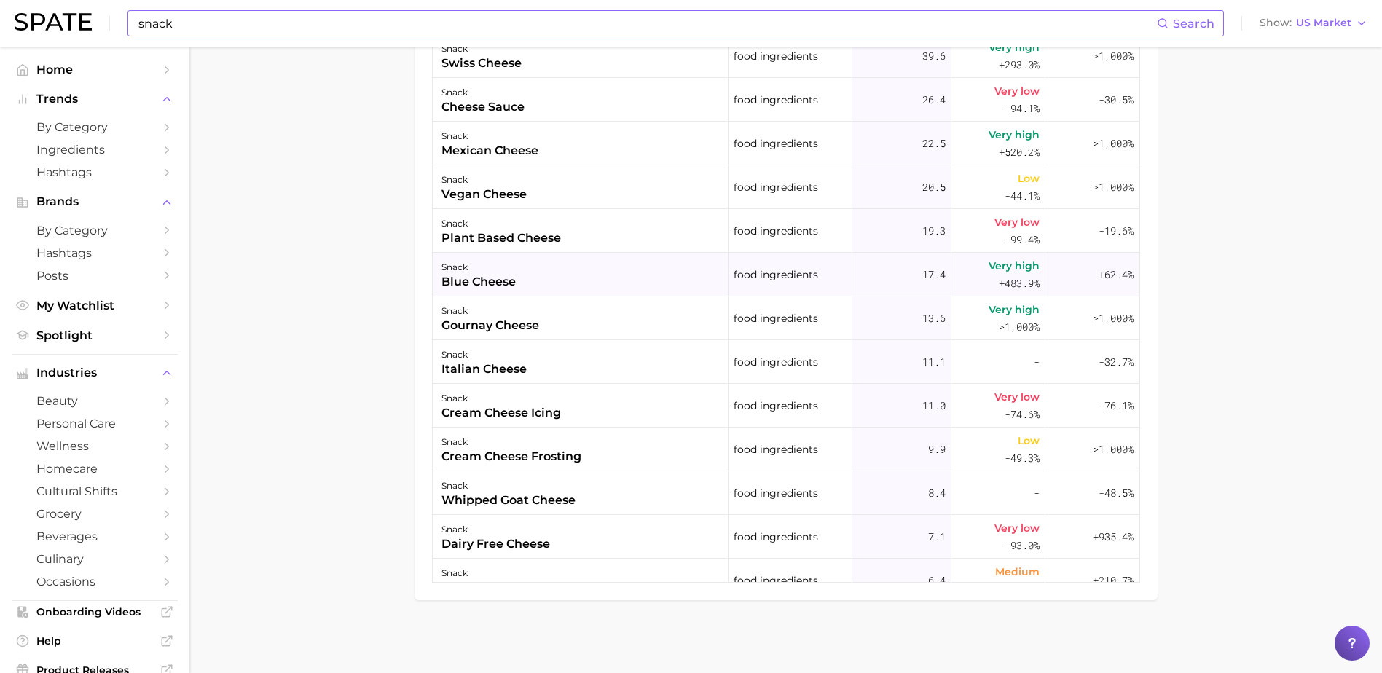
scroll to position [319, 0]
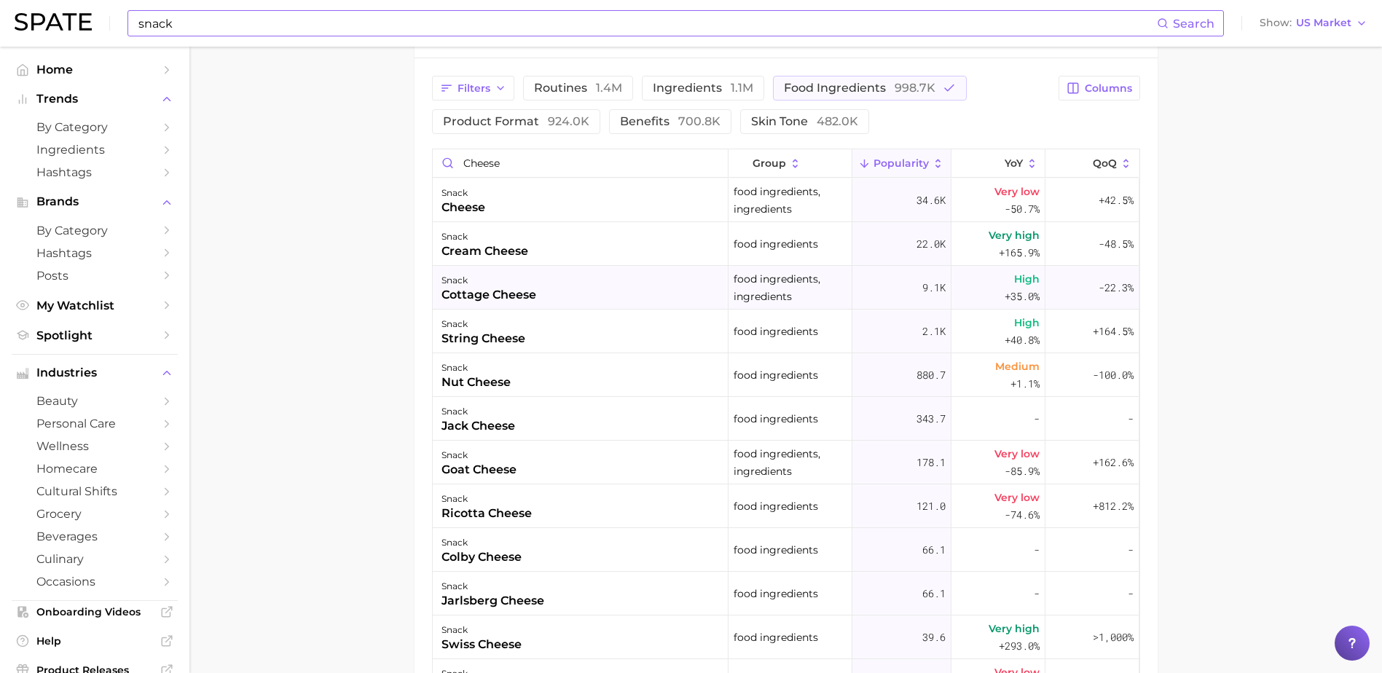
scroll to position [698, 0]
